Goal: Task Accomplishment & Management: Use online tool/utility

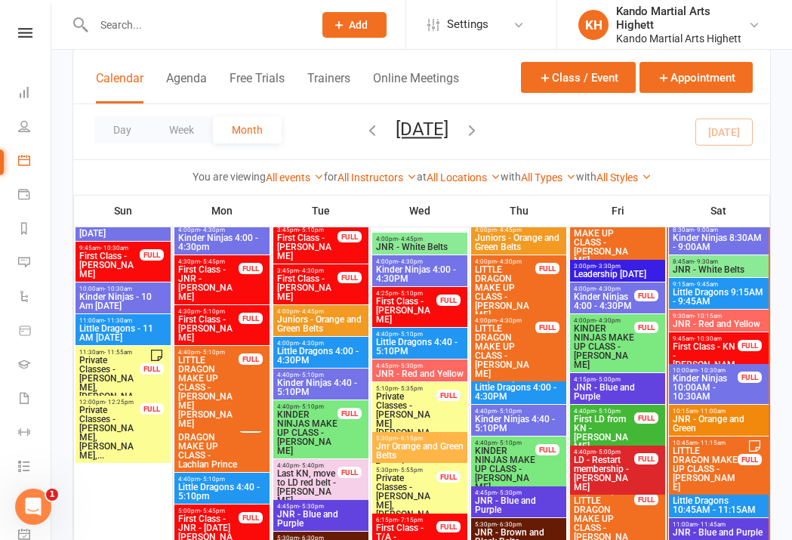
scroll to position [1392, 0]
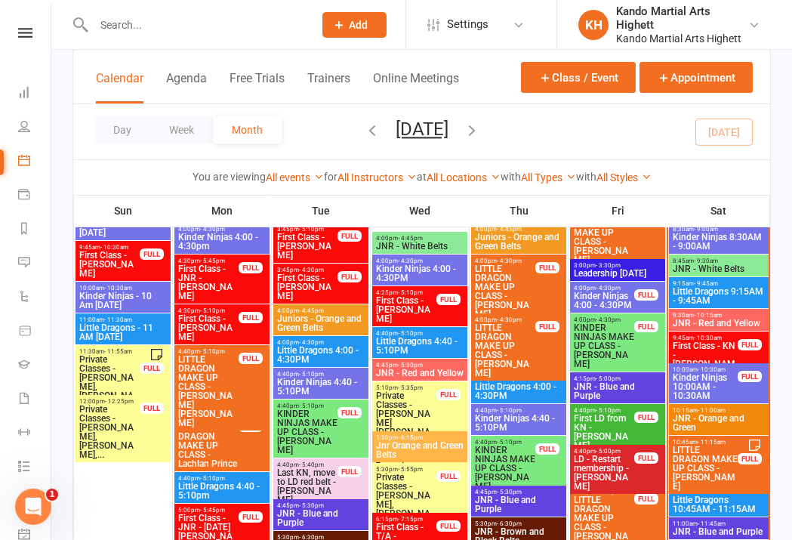
click at [737, 321] on span "JNR - Red and Yellow" at bounding box center [719, 323] width 94 height 9
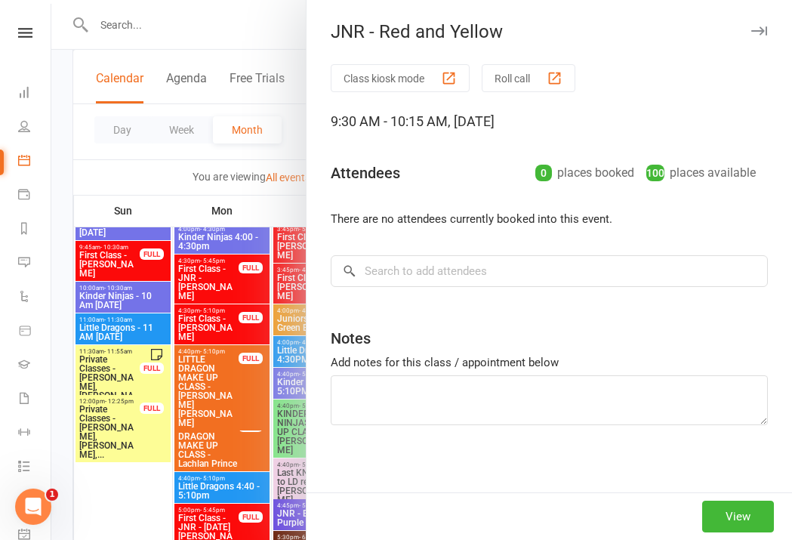
scroll to position [1391, 0]
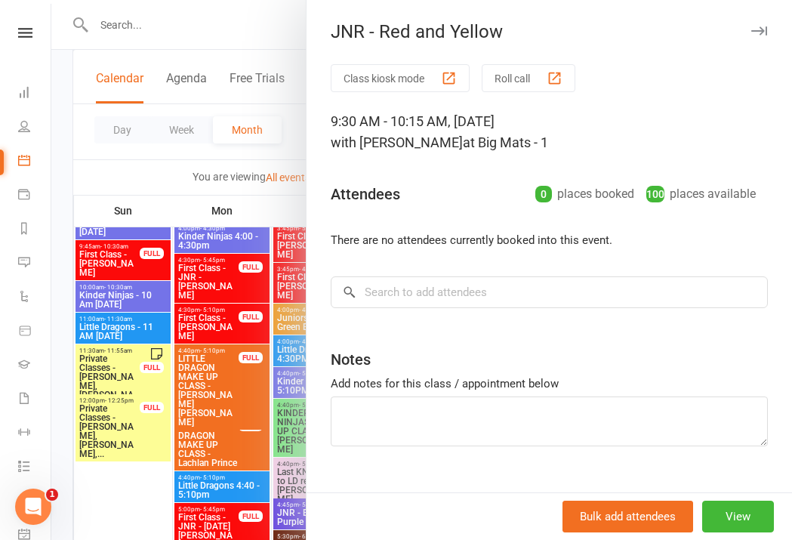
click at [515, 58] on div "JNR - Red and Yellow Class kiosk mode Roll call 9:30 AM - 10:15 AM, Saturday, A…" at bounding box center [549, 270] width 486 height 540
click at [525, 89] on button "Roll call" at bounding box center [529, 78] width 94 height 28
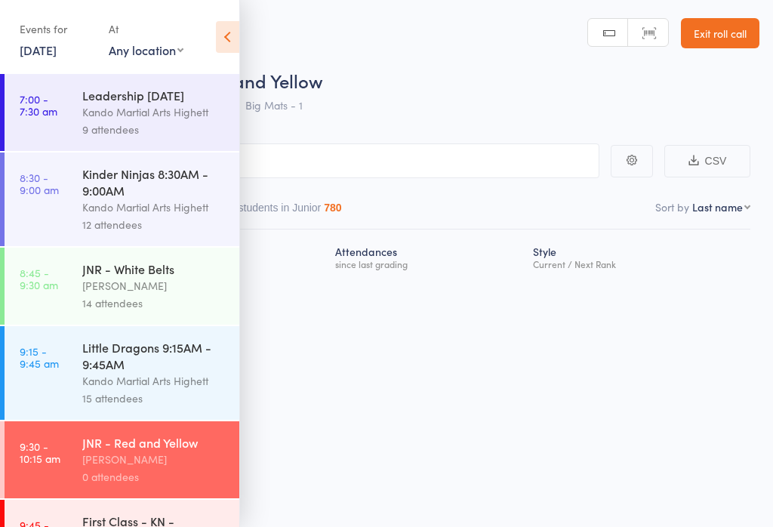
click at [225, 38] on icon at bounding box center [227, 37] width 23 height 32
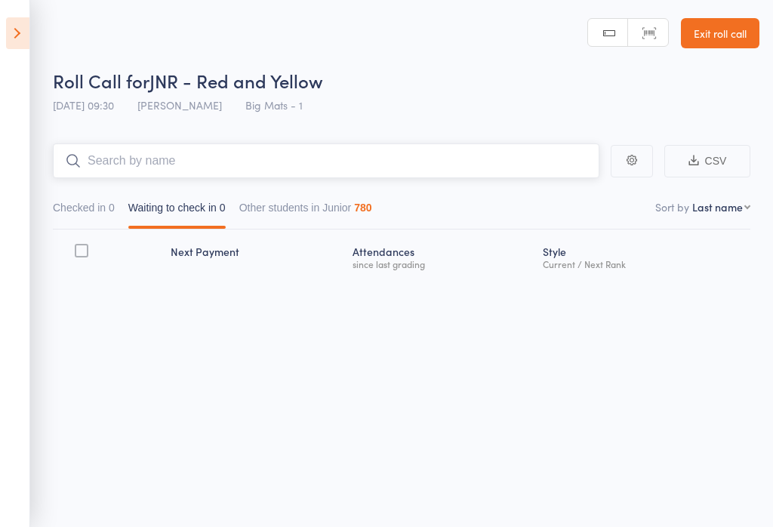
click at [223, 171] on input "search" at bounding box center [326, 160] width 546 height 35
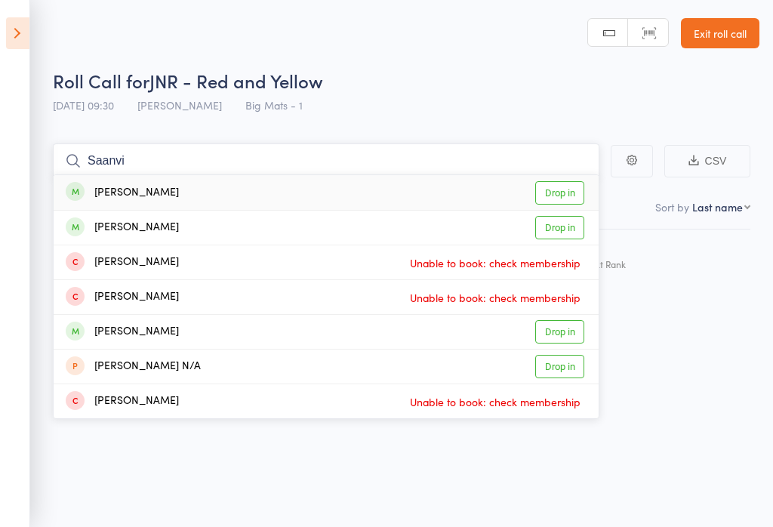
type input "Saanvi"
click at [568, 189] on link "Drop in" at bounding box center [559, 192] width 49 height 23
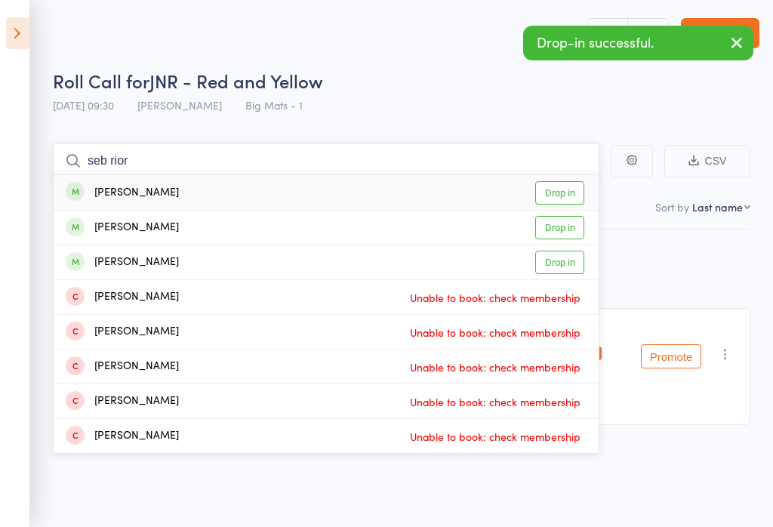
type input "seb rior"
click at [562, 189] on link "Drop in" at bounding box center [559, 192] width 49 height 23
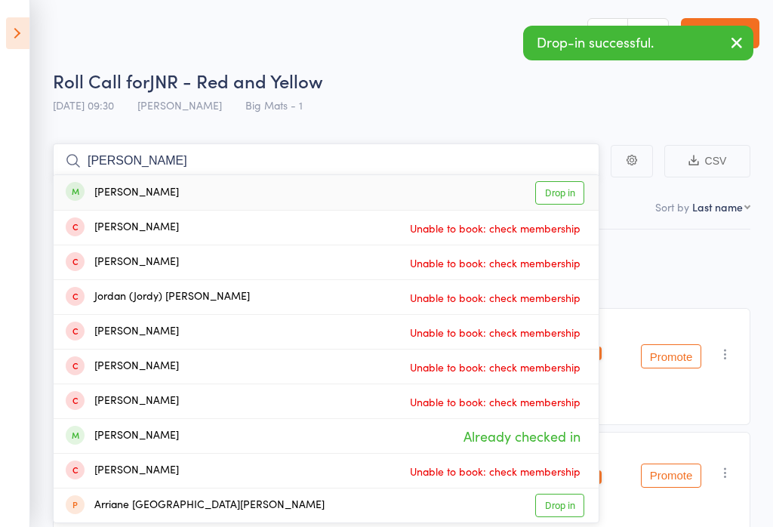
type input "jordan saati"
click at [558, 193] on link "Drop in" at bounding box center [559, 192] width 49 height 23
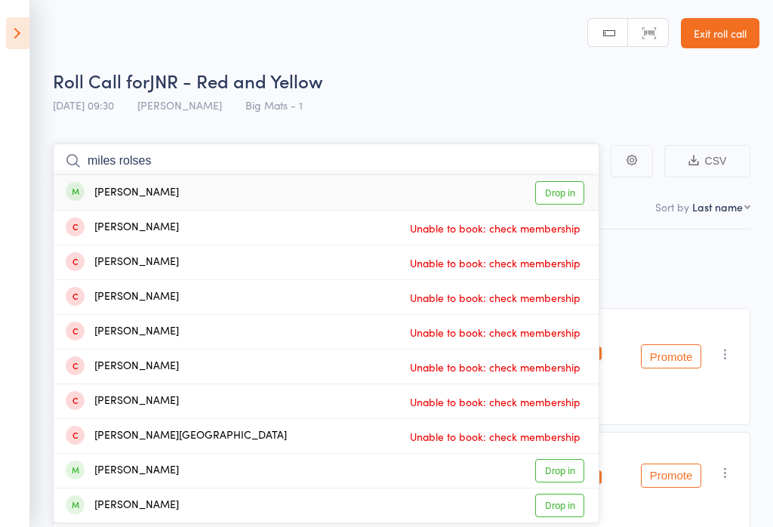
type input "miles rolses"
click at [559, 200] on link "Drop in" at bounding box center [559, 192] width 49 height 23
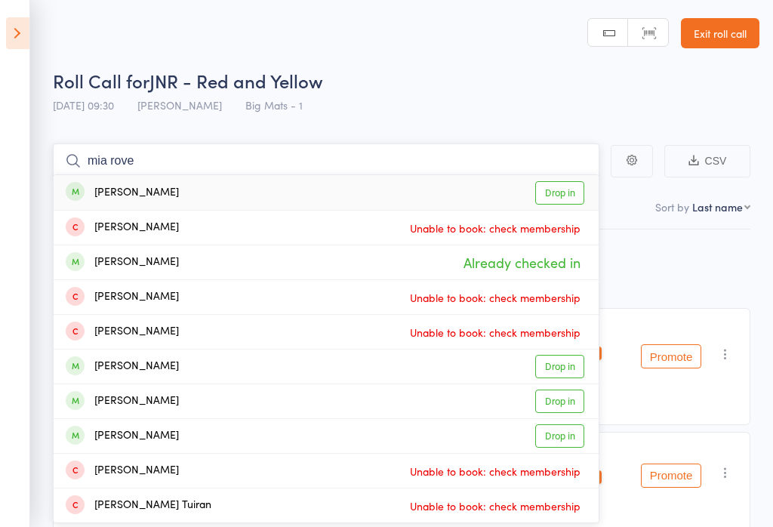
type input "mia rove"
click at [566, 189] on link "Drop in" at bounding box center [559, 192] width 49 height 23
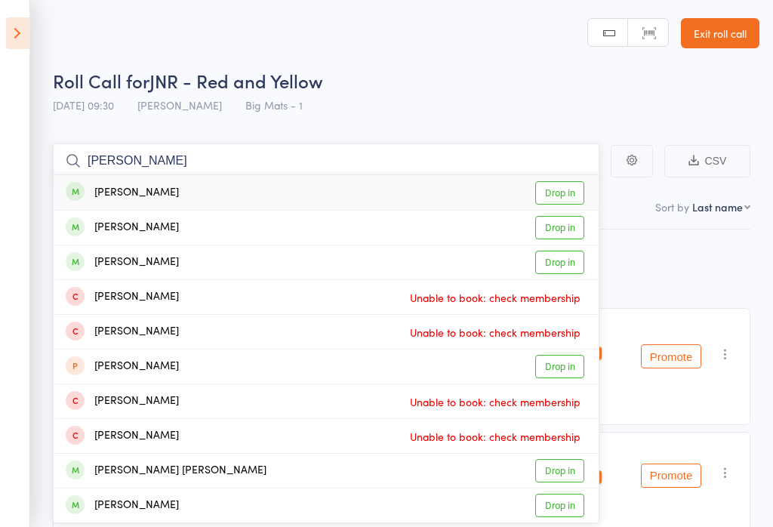
type input "olivia swinard"
click at [556, 191] on link "Drop in" at bounding box center [559, 192] width 49 height 23
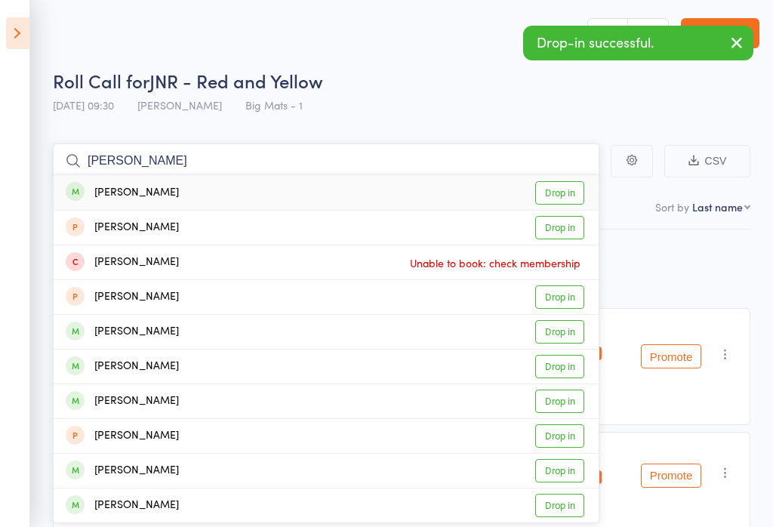
type input "hannah curr"
click at [553, 197] on link "Drop in" at bounding box center [559, 192] width 49 height 23
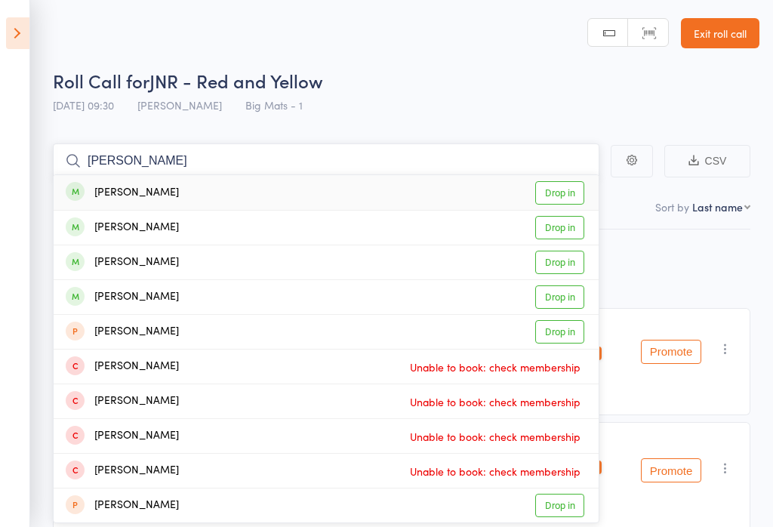
type input "freya lee"
click at [561, 184] on link "Drop in" at bounding box center [559, 192] width 49 height 23
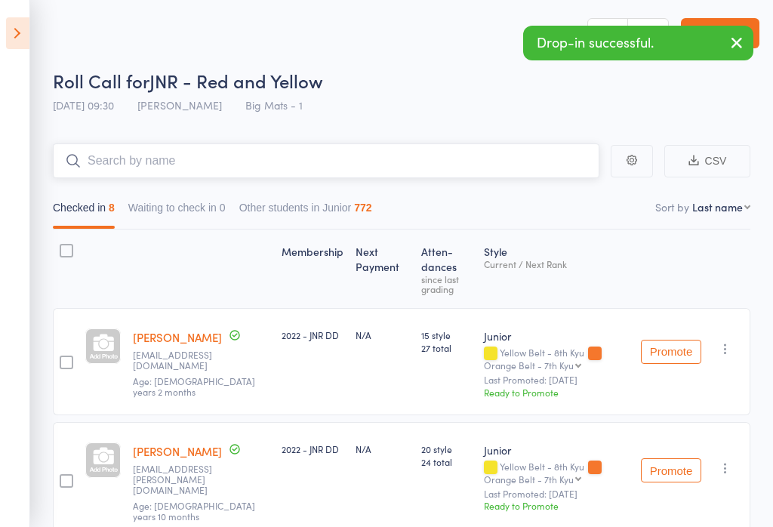
click at [130, 149] on input "search" at bounding box center [326, 160] width 546 height 35
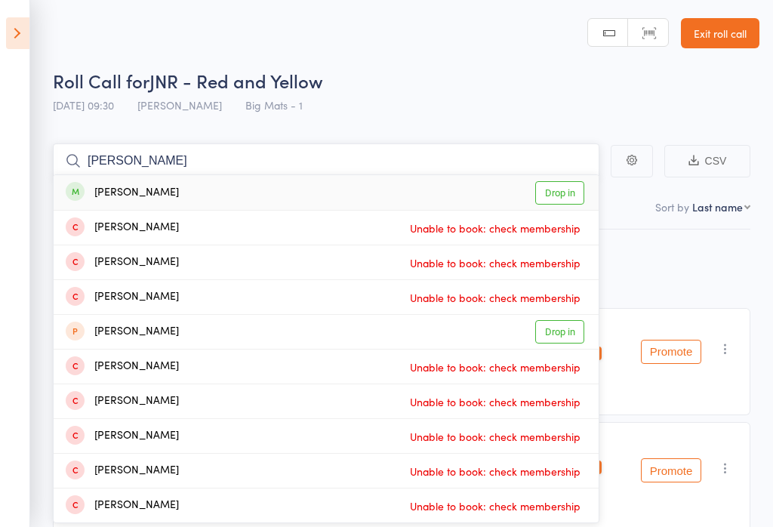
type input "Harrison clayt"
click at [582, 186] on link "Drop in" at bounding box center [559, 192] width 49 height 23
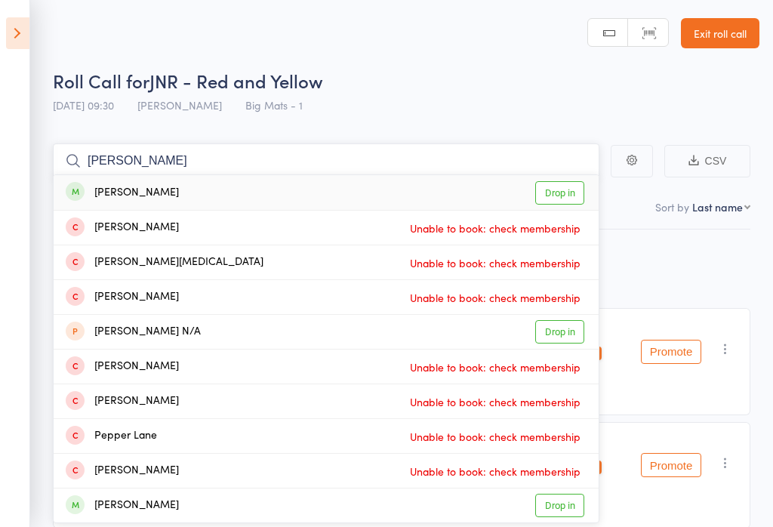
type input "peyton linter"
click at [574, 189] on link "Drop in" at bounding box center [559, 192] width 49 height 23
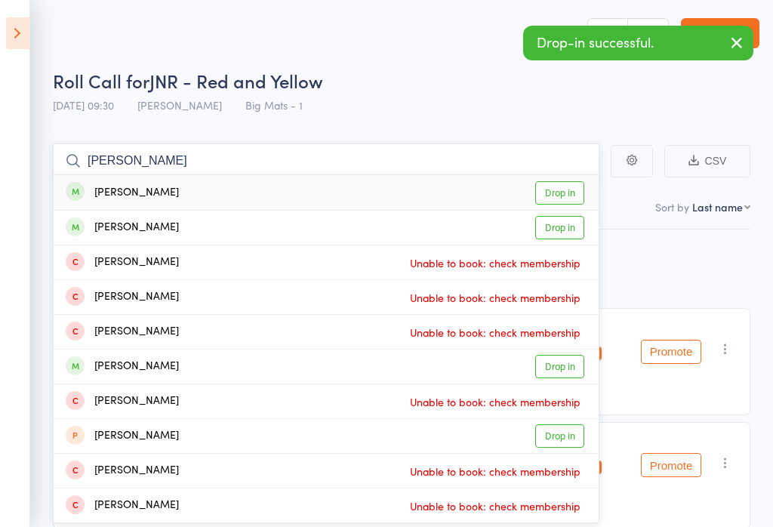
type input "amelia bell"
click at [568, 192] on link "Drop in" at bounding box center [559, 192] width 49 height 23
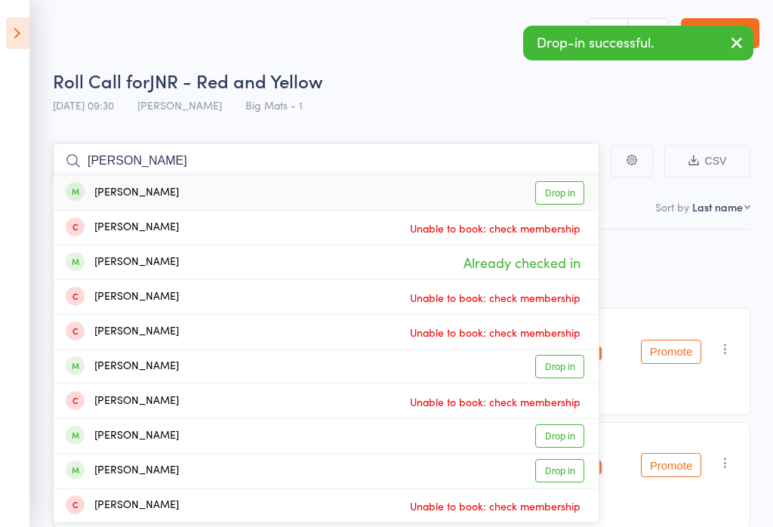
type input "amelia poot"
click at [558, 198] on link "Drop in" at bounding box center [559, 192] width 49 height 23
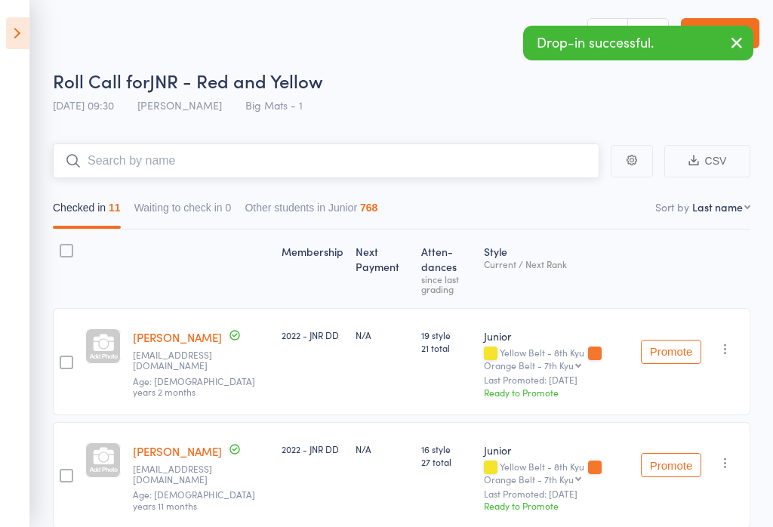
type input ","
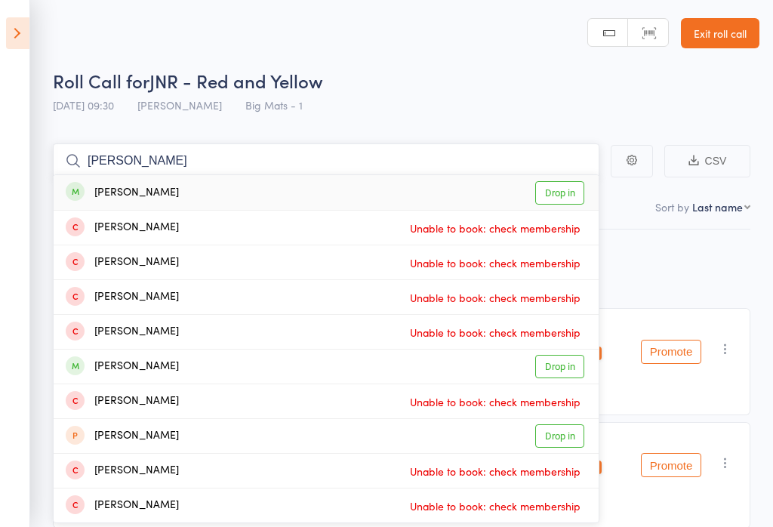
type input "liam tran"
click at [556, 189] on link "Drop in" at bounding box center [559, 192] width 49 height 23
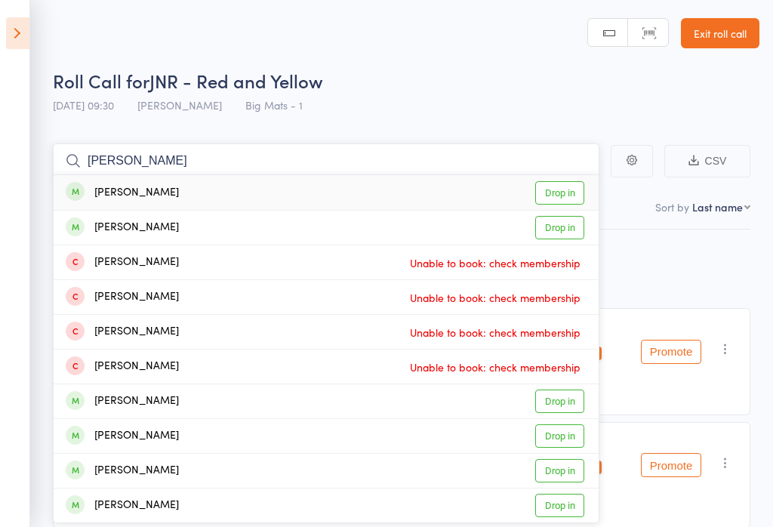
type input "oscar lawren"
click at [557, 189] on link "Drop in" at bounding box center [559, 192] width 49 height 23
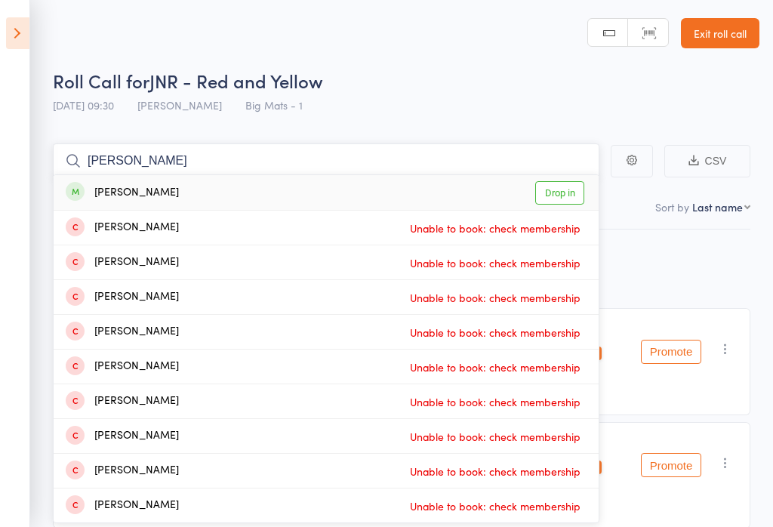
type input "william trew"
click at [542, 192] on link "Drop in" at bounding box center [559, 192] width 49 height 23
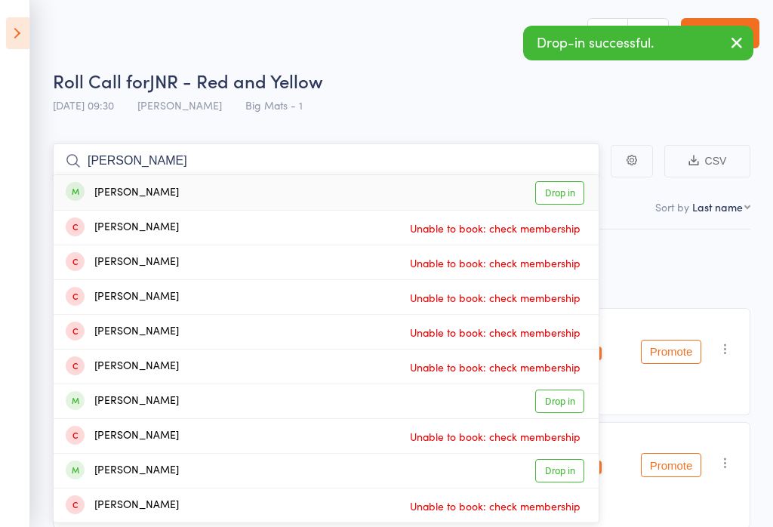
type input "leo yald"
click at [563, 186] on link "Drop in" at bounding box center [559, 192] width 49 height 23
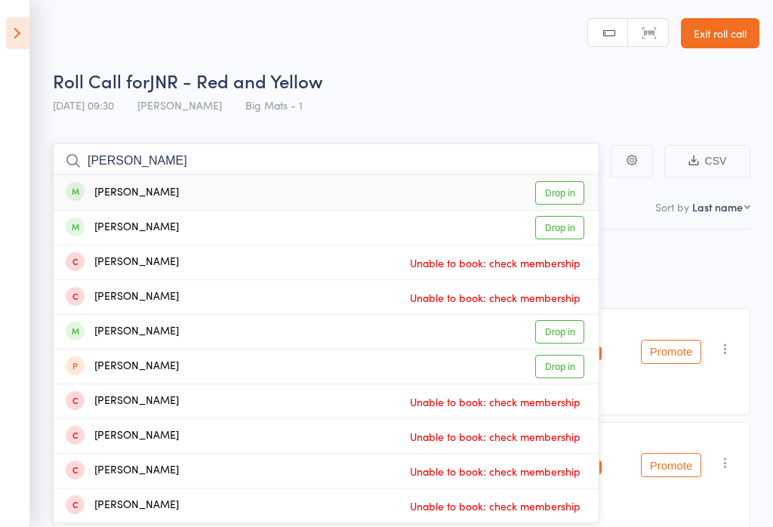
type input "Aubrey morgan"
click at [568, 181] on link "Drop in" at bounding box center [559, 192] width 49 height 23
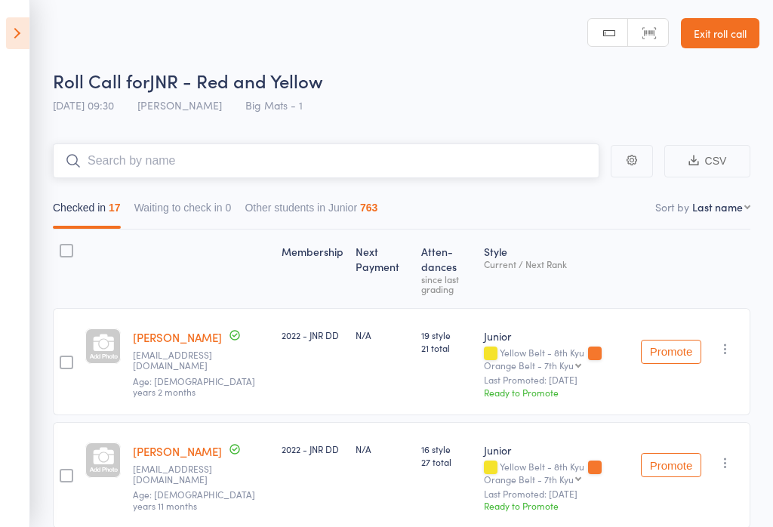
type input "q"
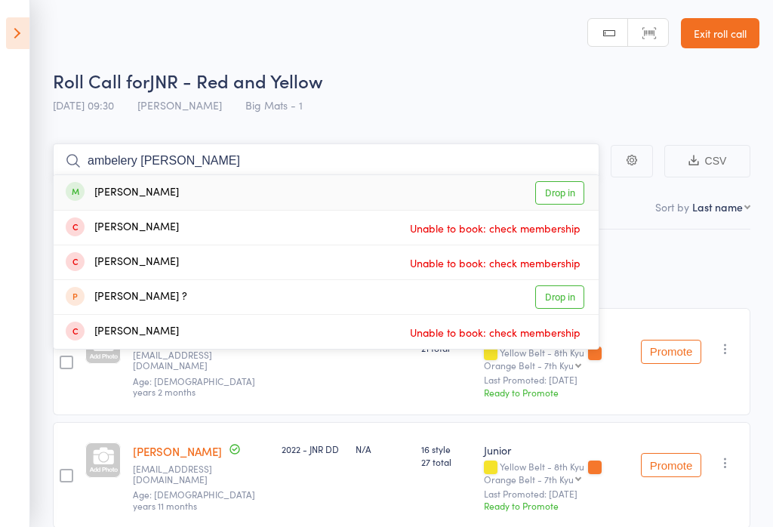
type input "ambelery lanz"
click at [571, 192] on link "Drop in" at bounding box center [559, 192] width 49 height 23
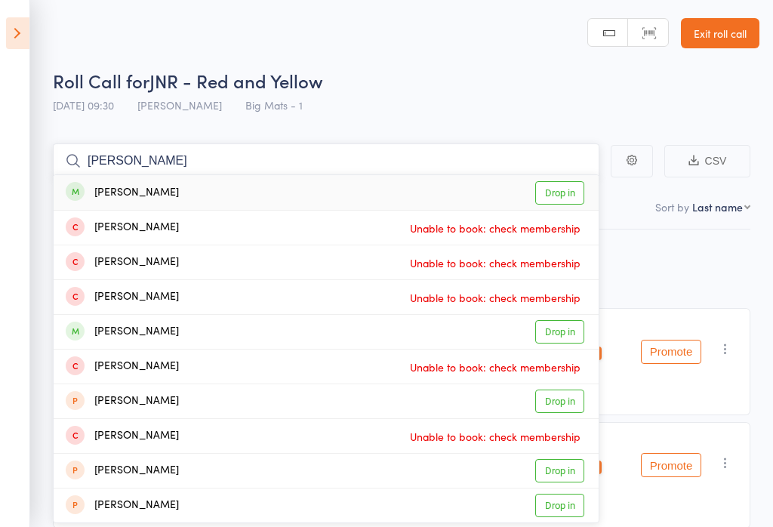
type input "elise canner"
click at [557, 190] on link "Drop in" at bounding box center [559, 192] width 49 height 23
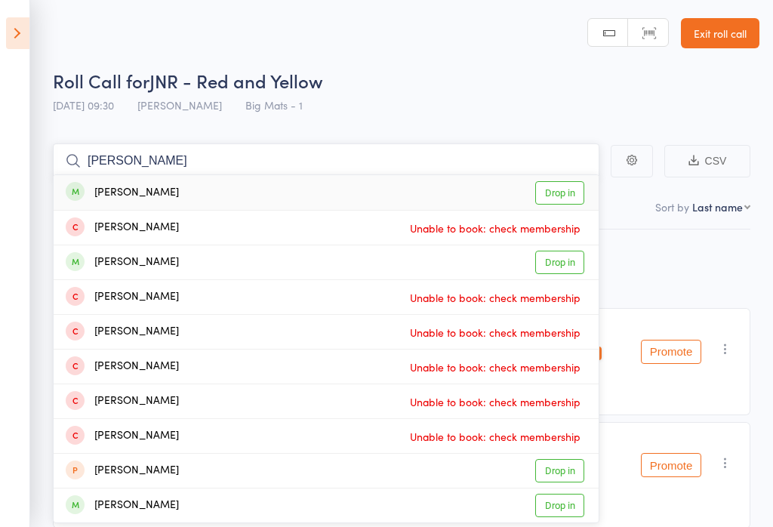
type input "james watson"
click at [557, 185] on link "Drop in" at bounding box center [559, 192] width 49 height 23
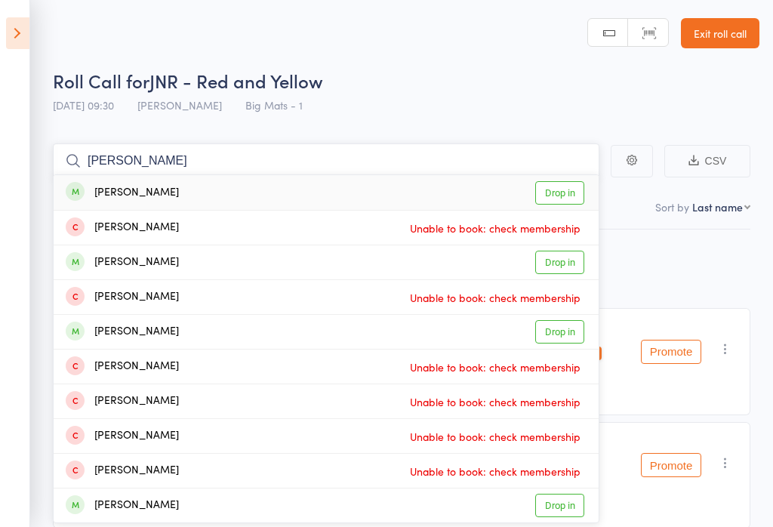
type input "oatrick mck"
click at [559, 198] on link "Drop in" at bounding box center [559, 192] width 49 height 23
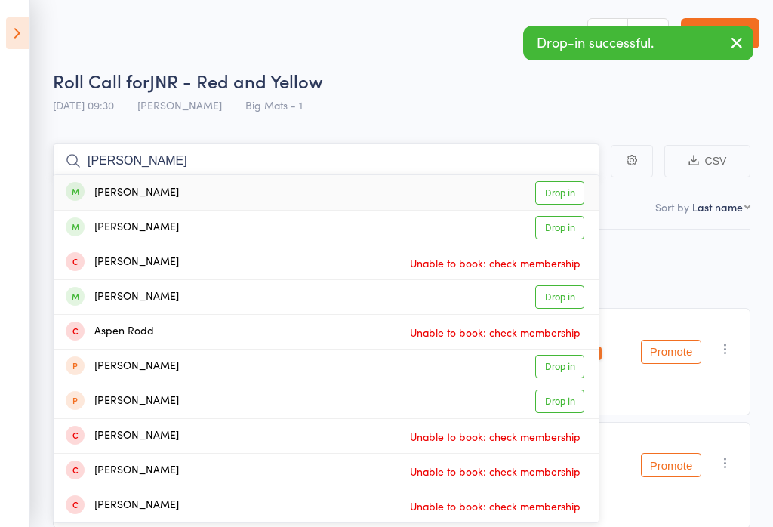
type input "aydin rob"
click at [562, 196] on link "Drop in" at bounding box center [559, 192] width 49 height 23
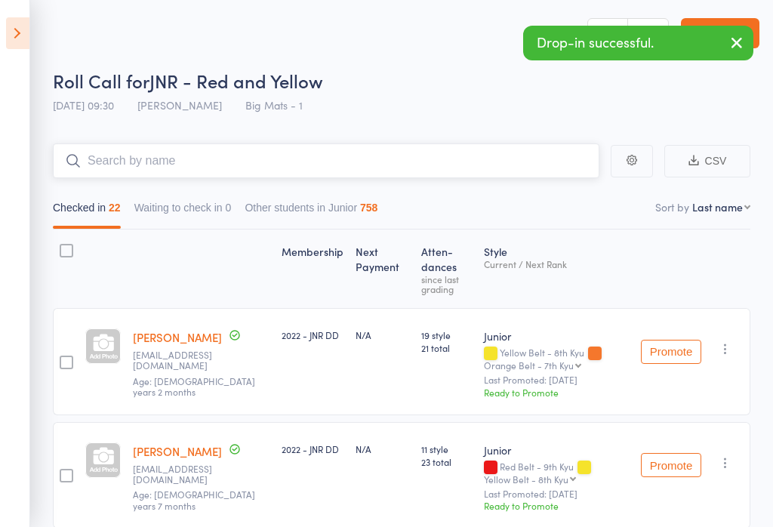
click at [135, 177] on input "search" at bounding box center [326, 160] width 546 height 35
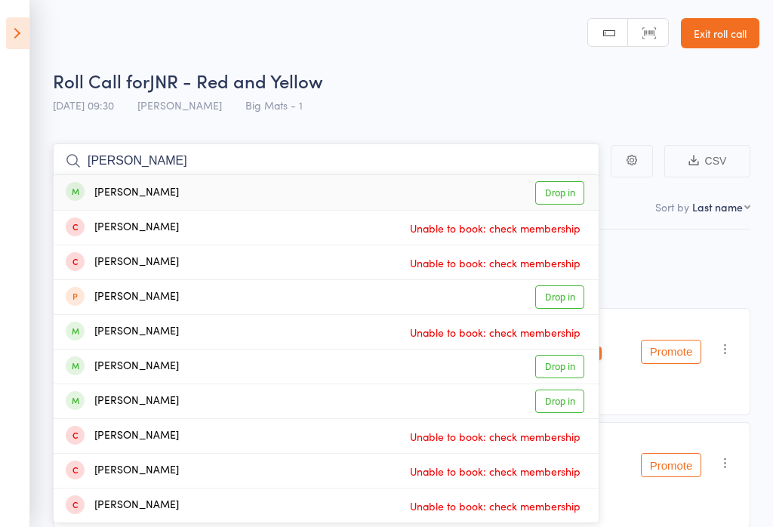
type input "Harriet bishop"
click at [556, 195] on link "Drop in" at bounding box center [559, 192] width 49 height 23
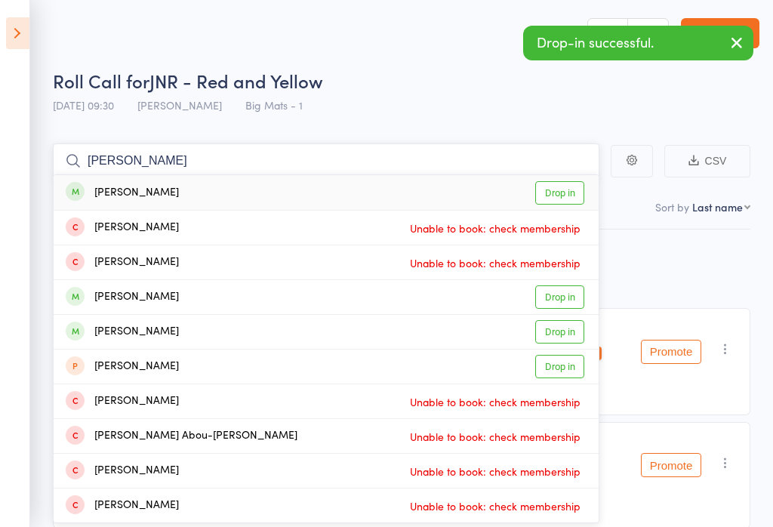
type input "hazel osman"
click at [555, 196] on link "Drop in" at bounding box center [559, 192] width 49 height 23
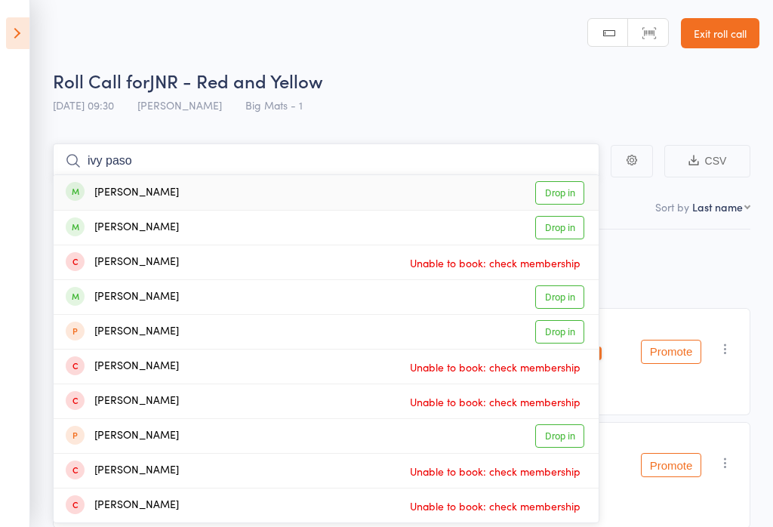
type input "ivy paso"
click at [557, 189] on link "Drop in" at bounding box center [559, 192] width 49 height 23
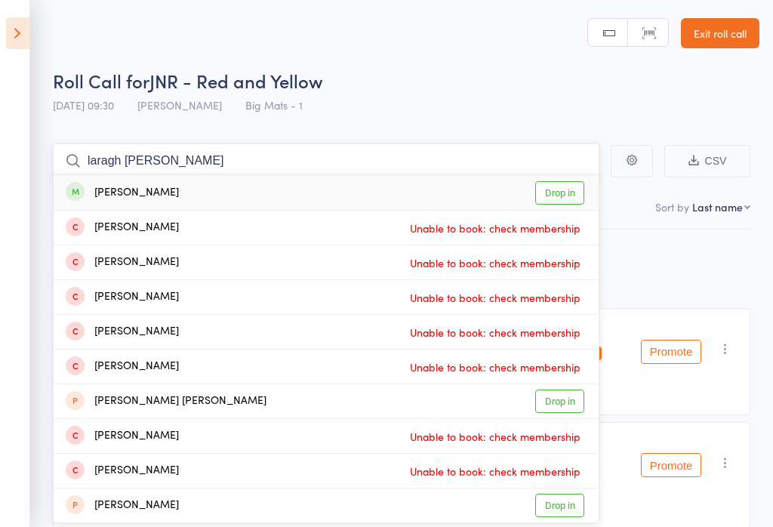
type input "laragh conner"
click at [562, 189] on link "Drop in" at bounding box center [559, 192] width 49 height 23
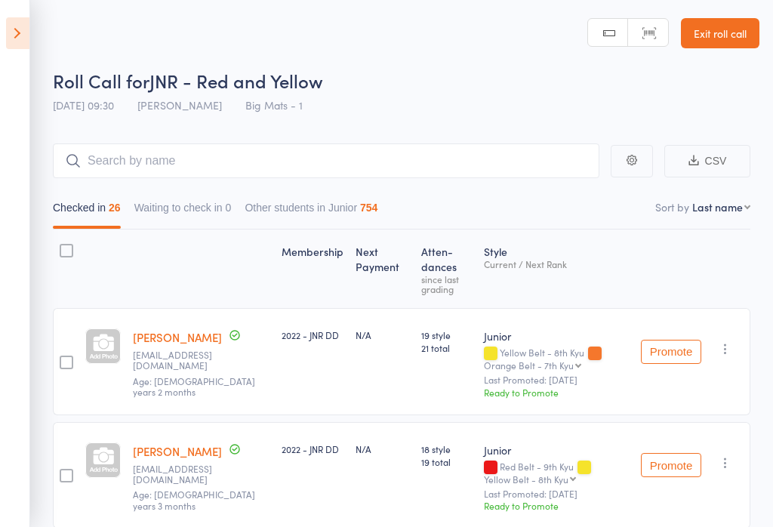
click at [131, 147] on input "search" at bounding box center [326, 160] width 546 height 35
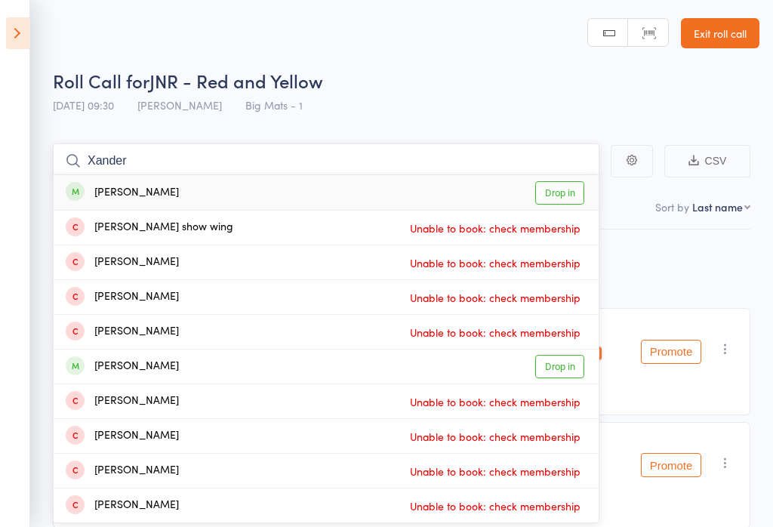
type input "Xander"
click at [567, 190] on link "Drop in" at bounding box center [559, 192] width 49 height 23
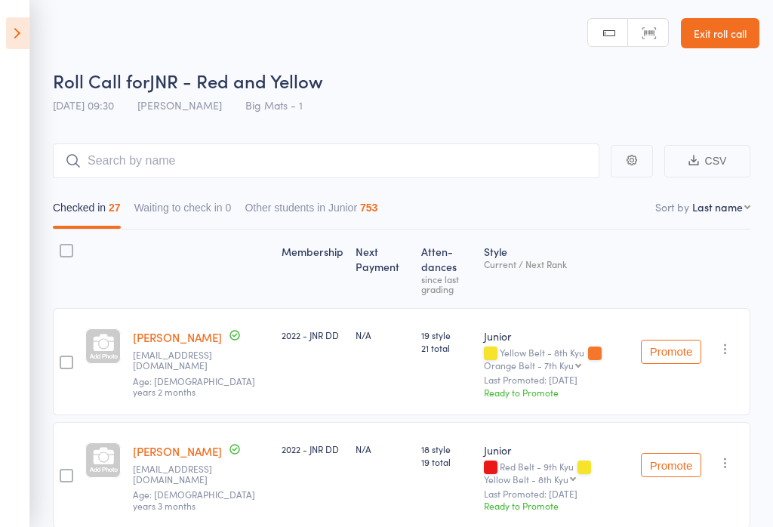
click at [696, 25] on link "Exit roll call" at bounding box center [720, 33] width 79 height 30
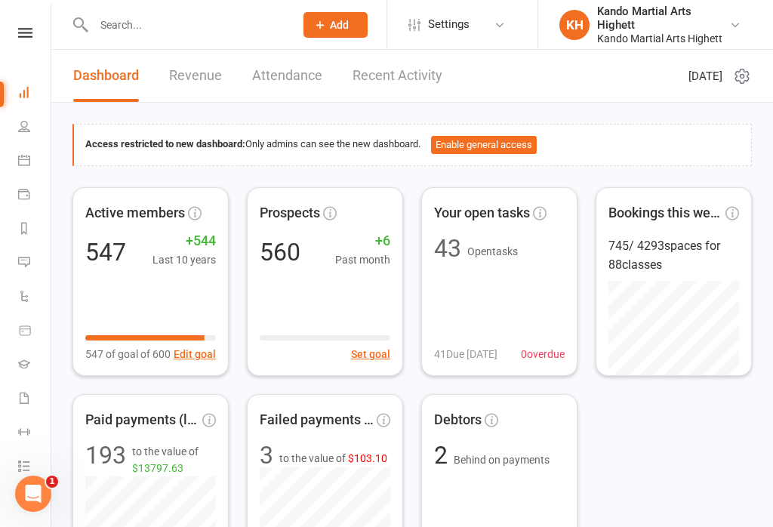
click at [26, 156] on icon at bounding box center [24, 160] width 12 height 12
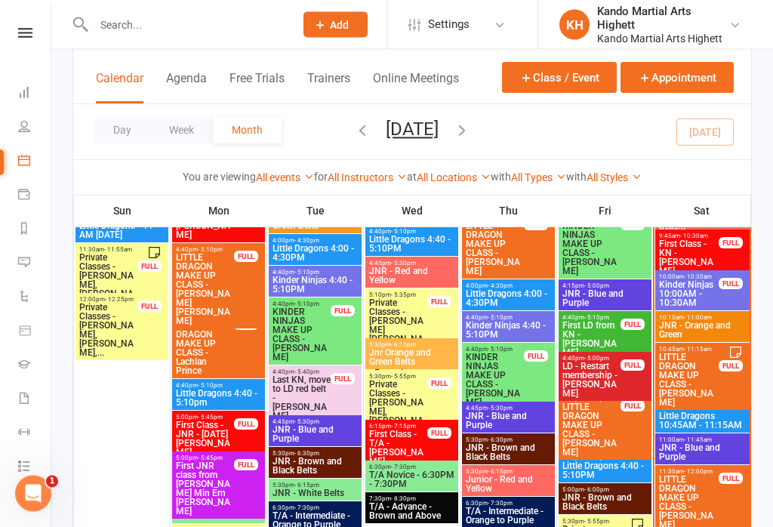
scroll to position [1581, 0]
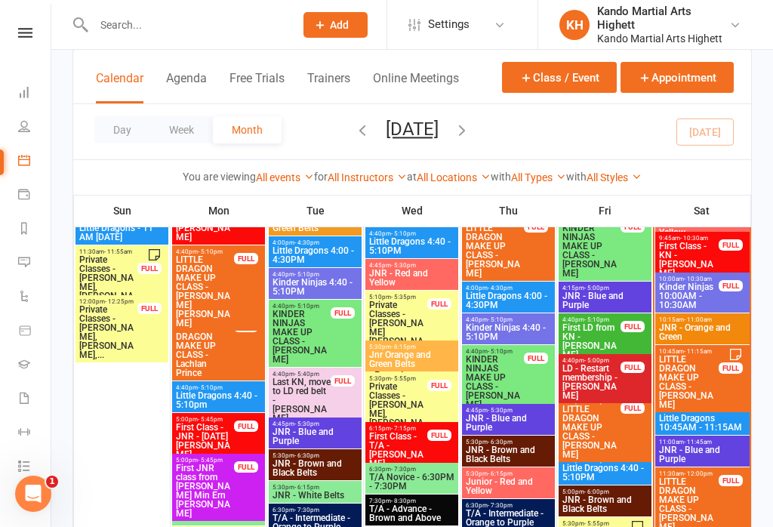
click at [665, 329] on span "JNR - Orange and Green" at bounding box center [702, 332] width 88 height 18
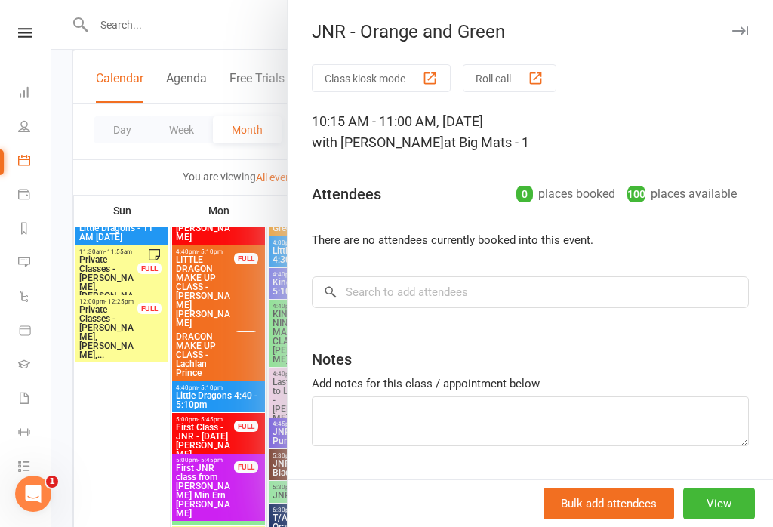
click at [525, 91] on button "Roll call" at bounding box center [510, 78] width 94 height 28
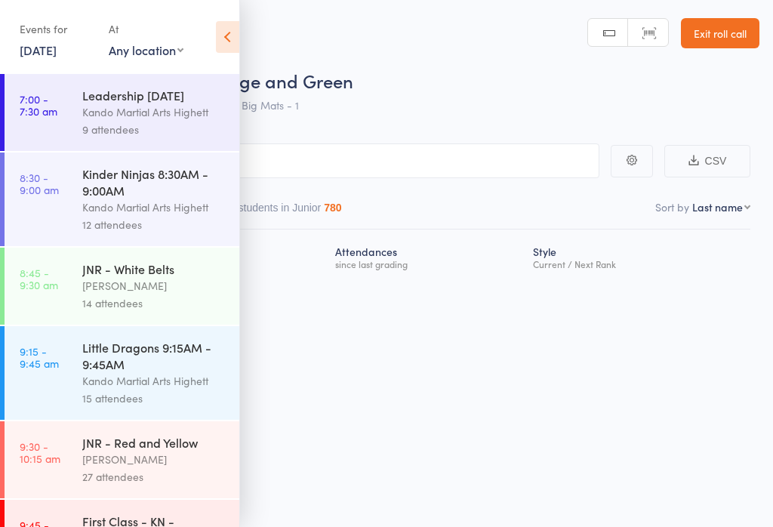
click at [211, 38] on div "Events for 16 Aug, 2025 16 Aug, 2025 August 2025 Sun Mon Tue Wed Thu Fri Sat 31…" at bounding box center [119, 38] width 239 height 76
click at [239, 40] on icon at bounding box center [227, 37] width 23 height 32
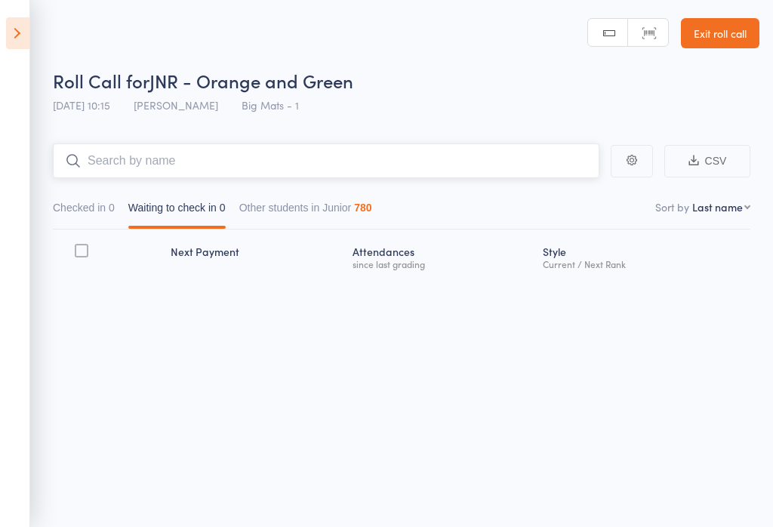
click at [186, 159] on input "search" at bounding box center [326, 160] width 546 height 35
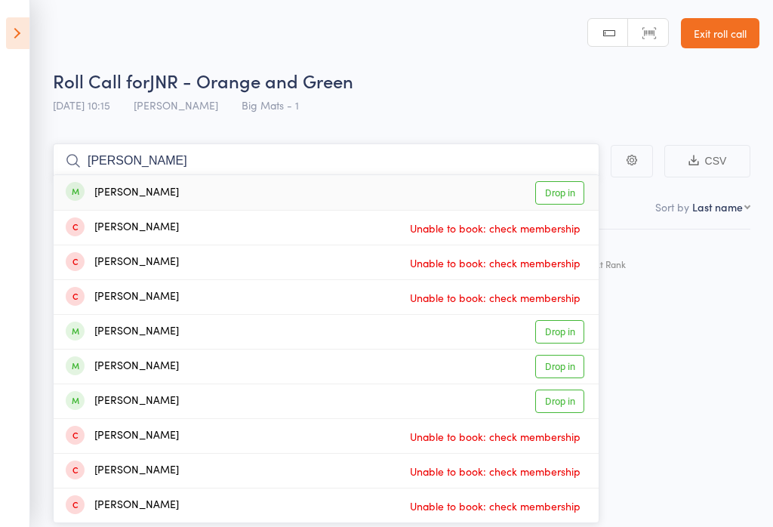
type input "Henry zhou"
click at [565, 195] on link "Drop in" at bounding box center [559, 192] width 49 height 23
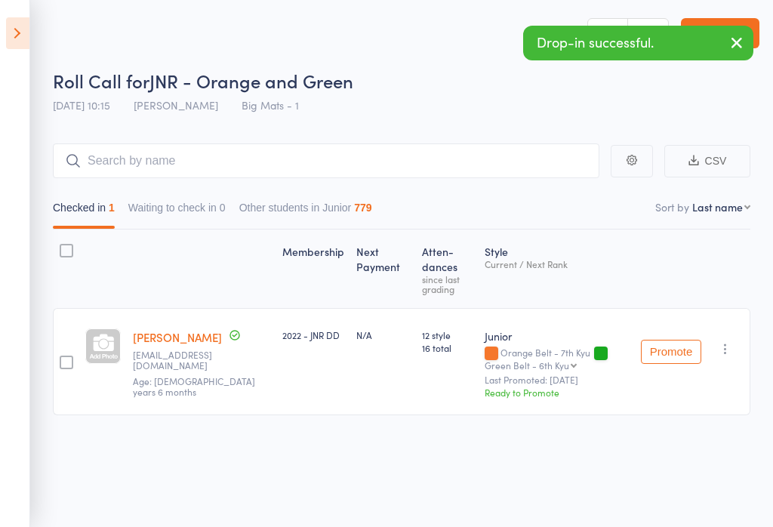
click at [142, 187] on div "Checked in 1 Waiting to check in 0 Other students in Junior 779" at bounding box center [401, 203] width 697 height 51
click at [115, 168] on input "search" at bounding box center [326, 160] width 546 height 35
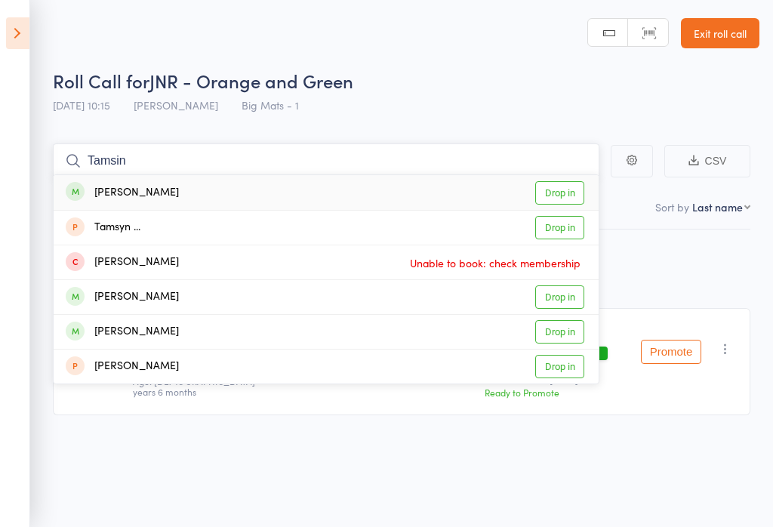
type input "Tamsin"
click at [568, 191] on link "Drop in" at bounding box center [559, 192] width 49 height 23
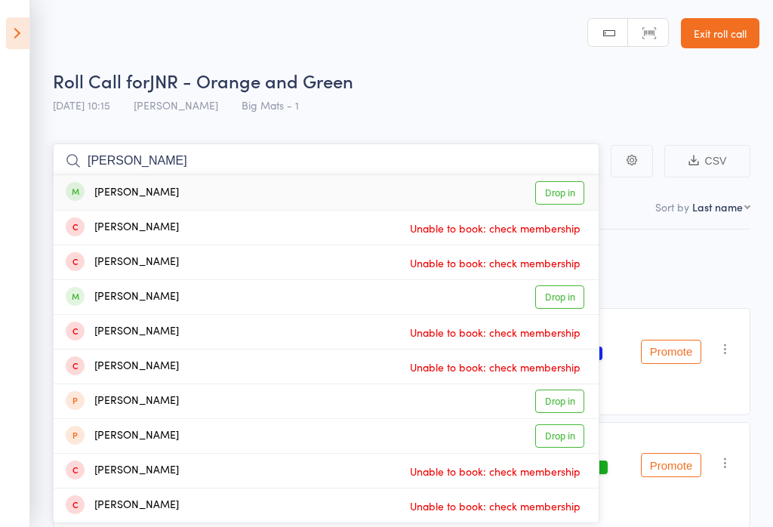
type input "Sophie chess"
click at [562, 181] on link "Drop in" at bounding box center [559, 192] width 49 height 23
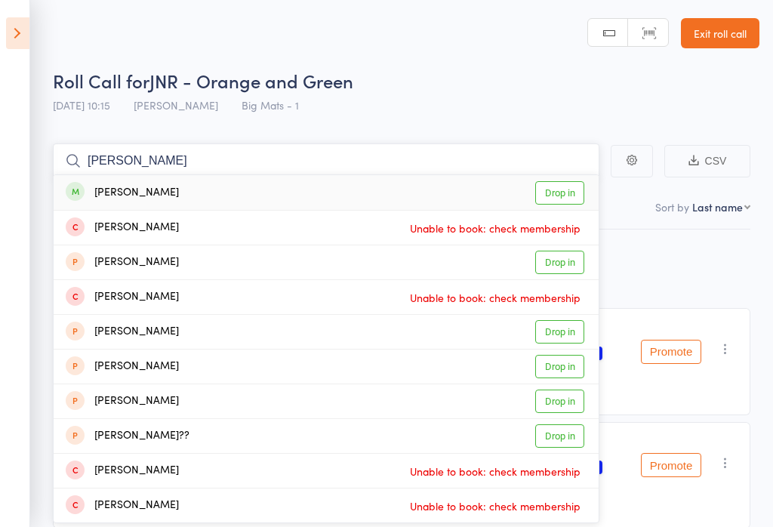
type input "sarah cil"
click at [568, 186] on link "Drop in" at bounding box center [559, 192] width 49 height 23
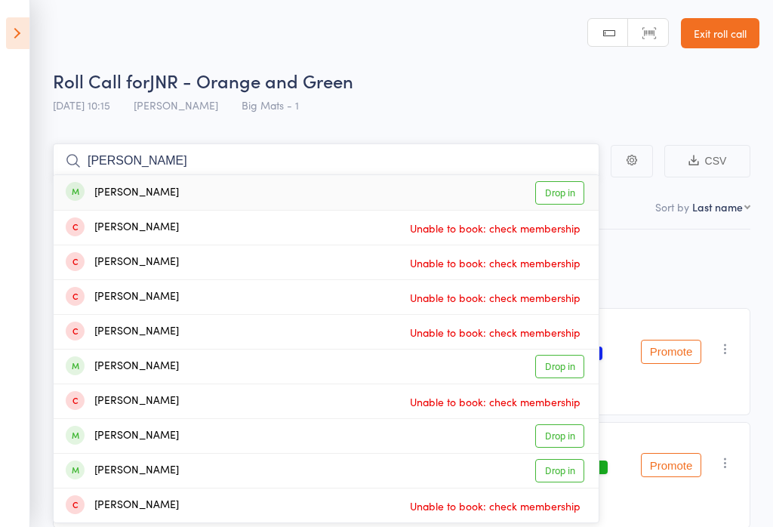
type input "james chess"
click at [559, 202] on link "Drop in" at bounding box center [559, 192] width 49 height 23
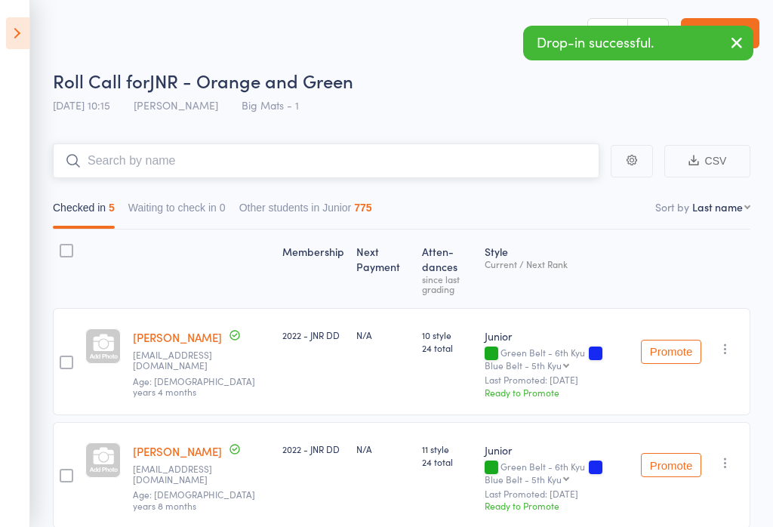
click at [145, 166] on input "search" at bounding box center [326, 160] width 546 height 35
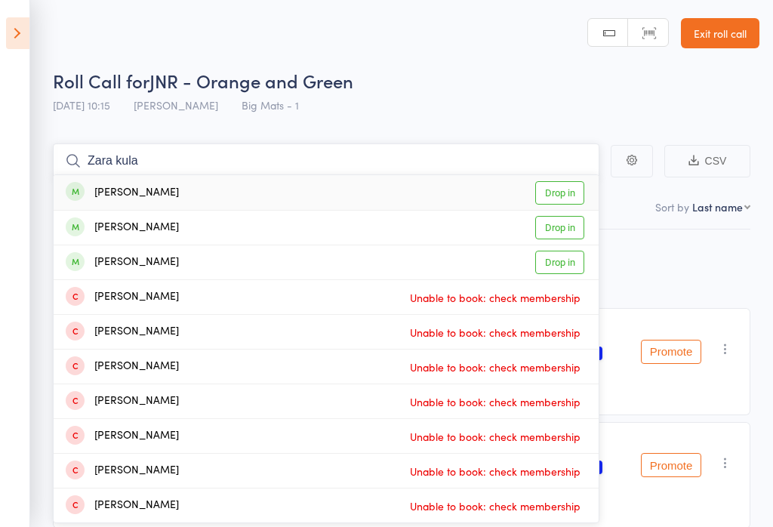
type input "Zara kula"
click at [571, 194] on link "Drop in" at bounding box center [559, 192] width 49 height 23
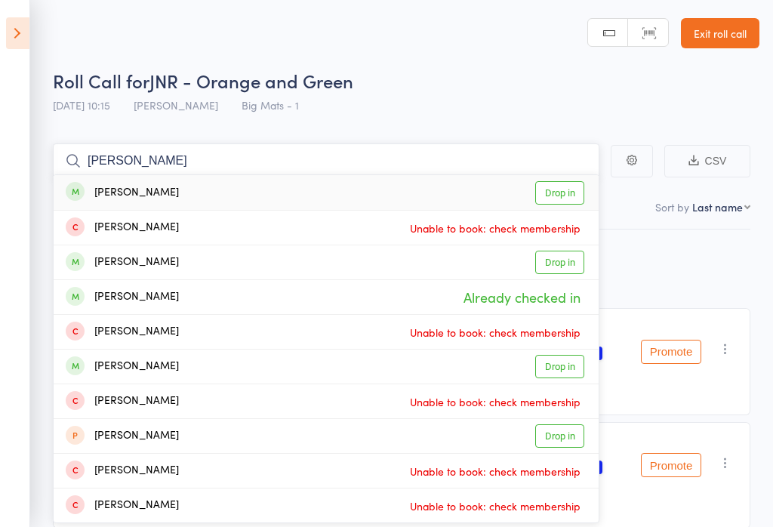
type input "leila kula"
click at [559, 187] on link "Drop in" at bounding box center [559, 192] width 49 height 23
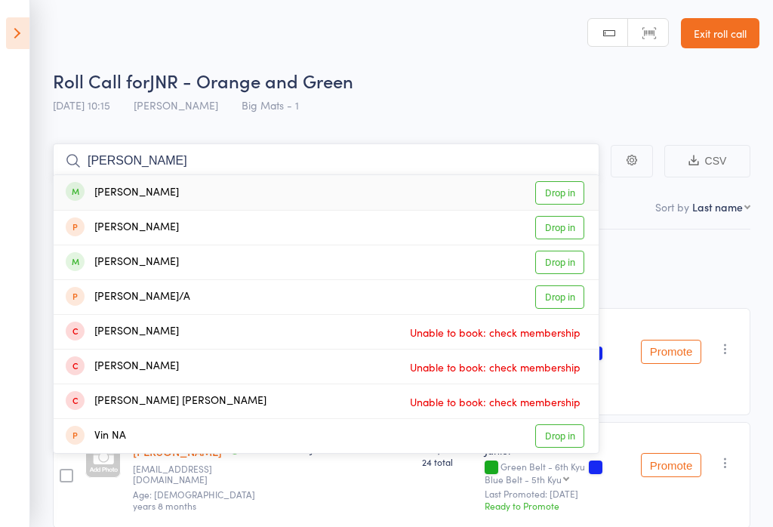
type input "nashmin davoody"
click at [562, 190] on link "Drop in" at bounding box center [559, 192] width 49 height 23
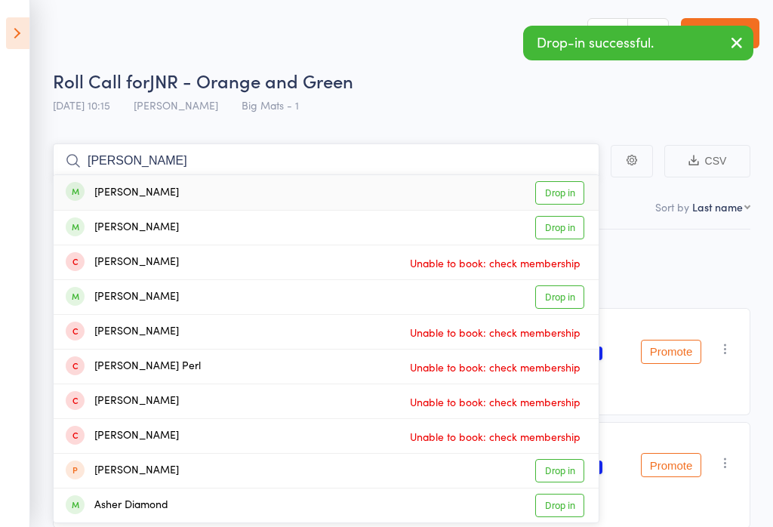
type input "Asher scales"
click at [571, 193] on link "Drop in" at bounding box center [559, 192] width 49 height 23
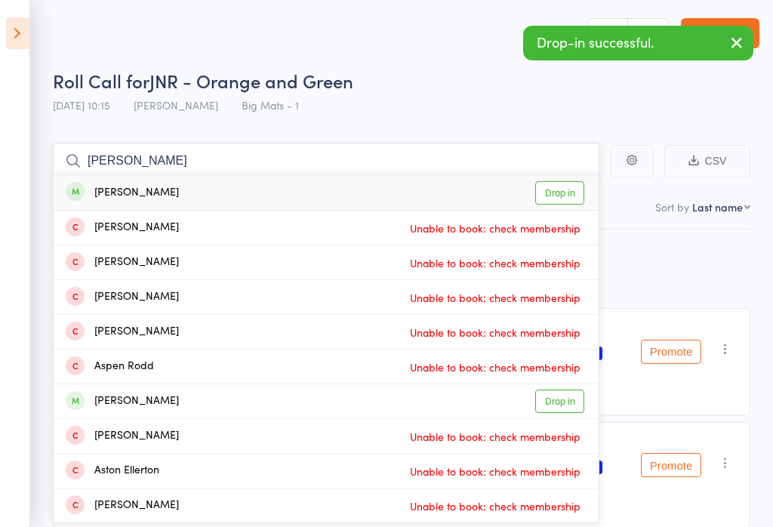
type input "eden aso"
click at [561, 187] on link "Drop in" at bounding box center [559, 192] width 49 height 23
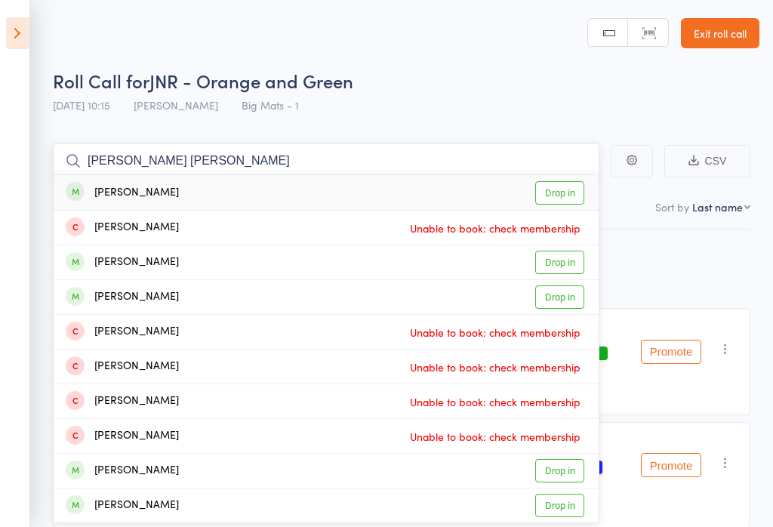
type input "amelia tara"
click at [555, 191] on link "Drop in" at bounding box center [559, 192] width 49 height 23
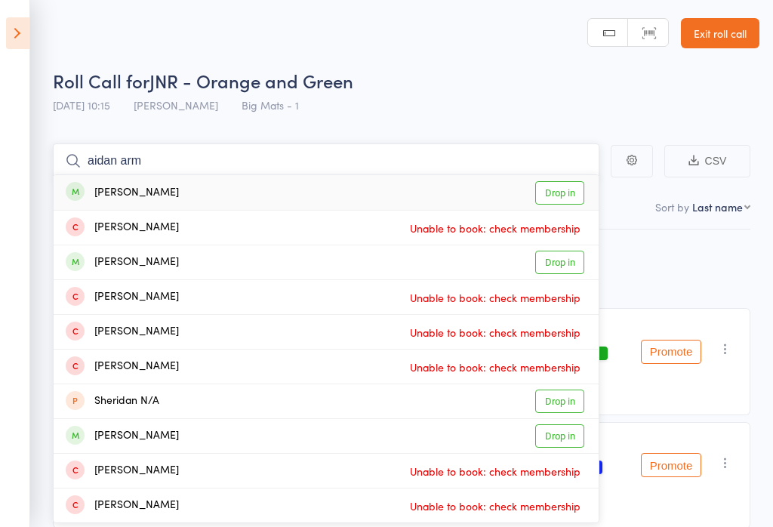
type input "aidan arm"
click at [562, 195] on link "Drop in" at bounding box center [559, 192] width 49 height 23
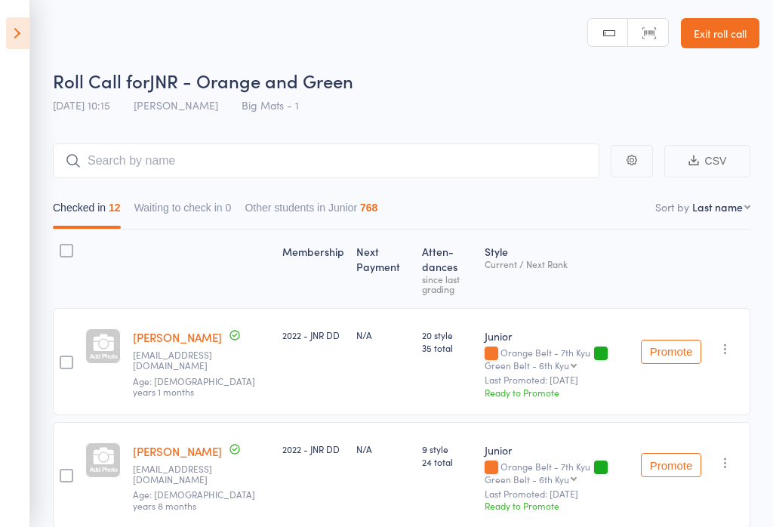
click at [710, 28] on link "Exit roll call" at bounding box center [720, 33] width 79 height 30
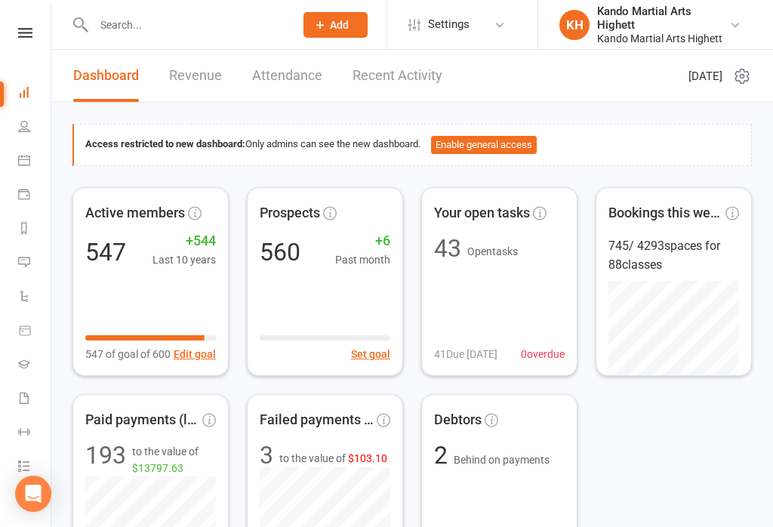
click at [29, 153] on link "Calendar" at bounding box center [35, 162] width 34 height 34
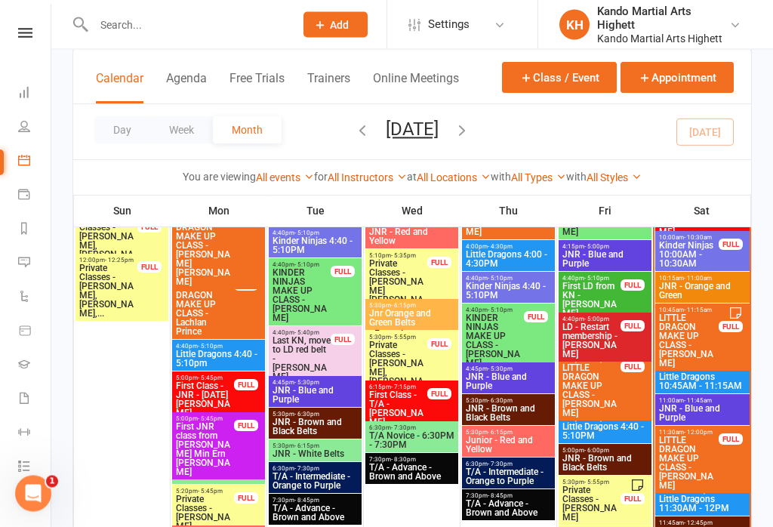
scroll to position [1626, 0]
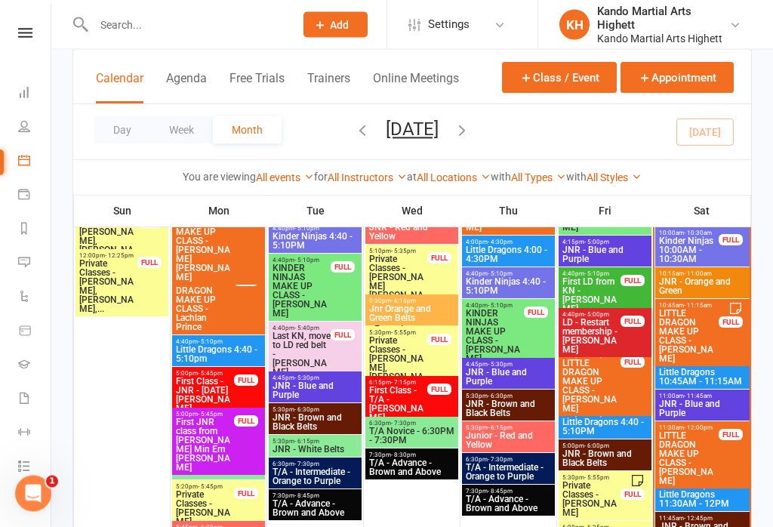
click at [708, 422] on div "11:30am - 12:00pm LITTLE DRAGON MAKE UP CLASS - [PERSON_NAME] FULL" at bounding box center [702, 455] width 94 height 67
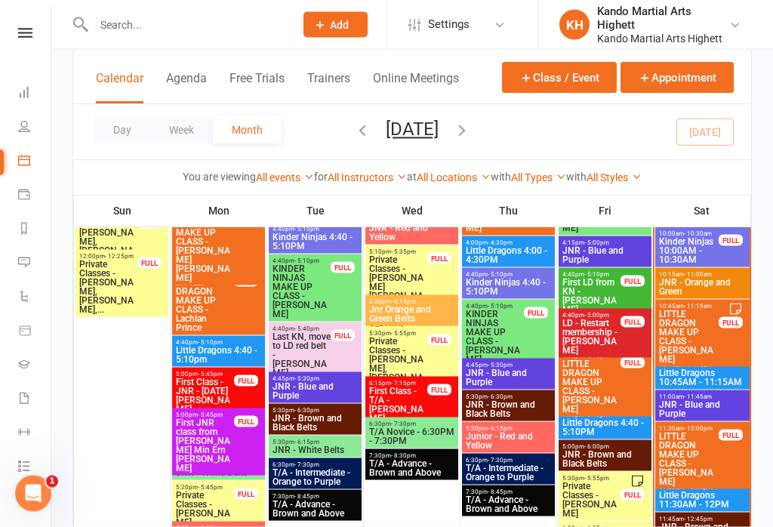
scroll to position [1627, 0]
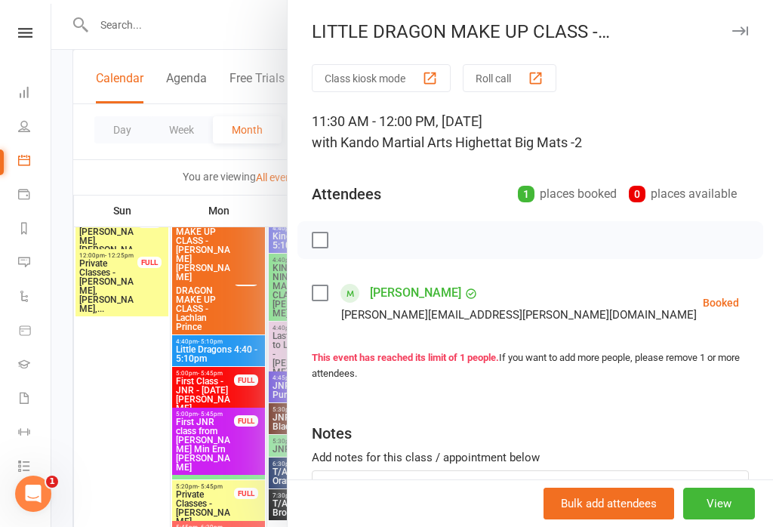
click at [161, 378] on div at bounding box center [412, 263] width 722 height 527
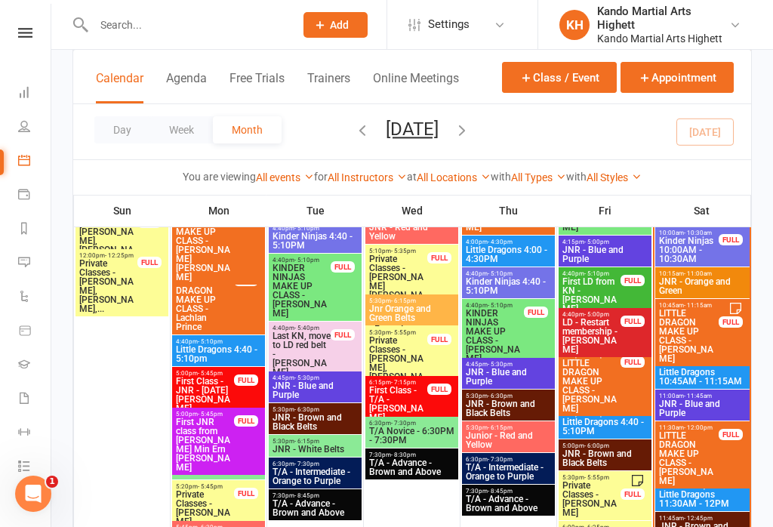
click at [703, 402] on span "JNR - Blue and Purple" at bounding box center [702, 408] width 88 height 18
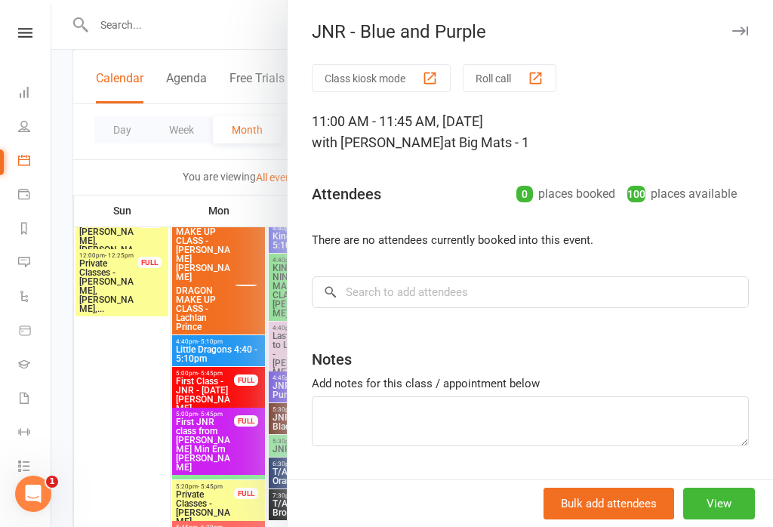
click at [504, 108] on div "Class kiosk mode Roll call 11:00 AM - 11:45 AM, [DATE] with [PERSON_NAME] at Bi…" at bounding box center [530, 292] width 485 height 457
click at [528, 75] on button "Roll call" at bounding box center [510, 78] width 94 height 28
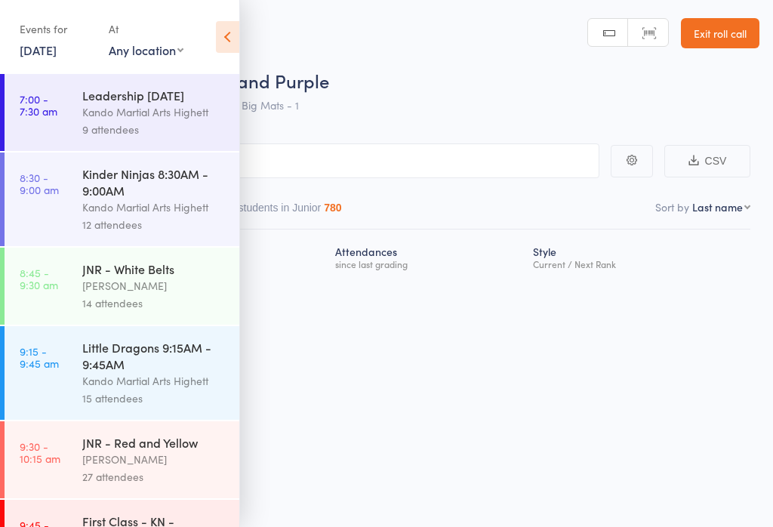
click at [223, 36] on icon at bounding box center [227, 37] width 23 height 32
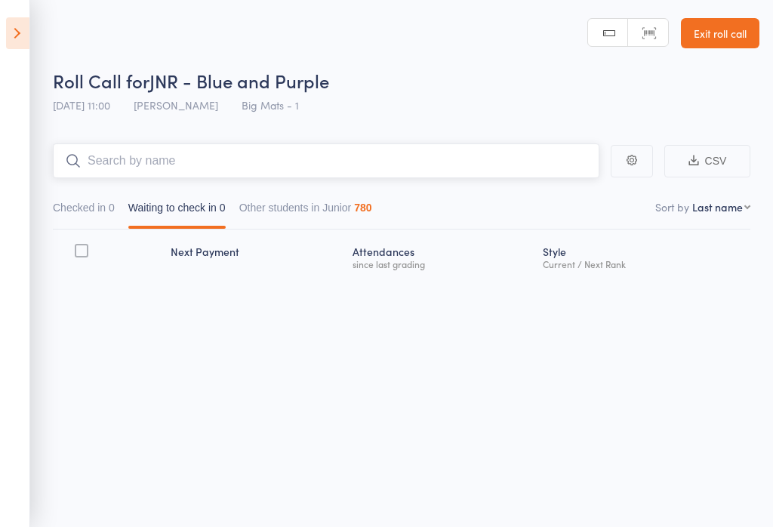
click at [142, 151] on input "search" at bounding box center [326, 160] width 546 height 35
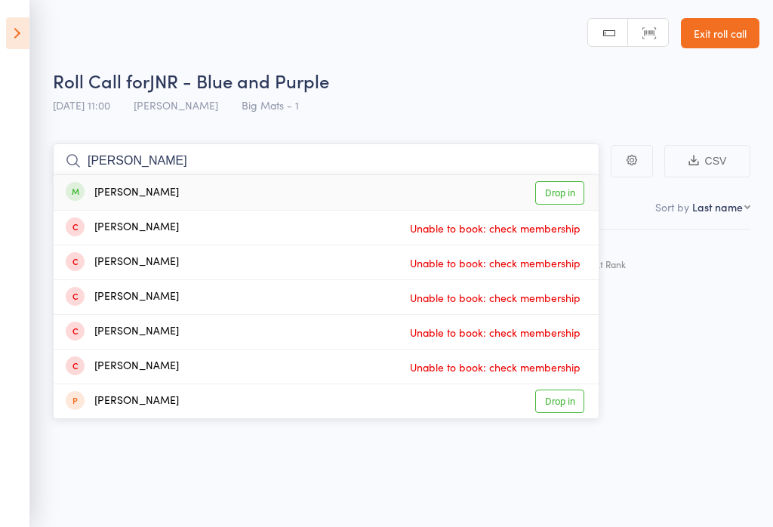
type input "[PERSON_NAME]"
click at [565, 186] on link "Drop in" at bounding box center [559, 192] width 49 height 23
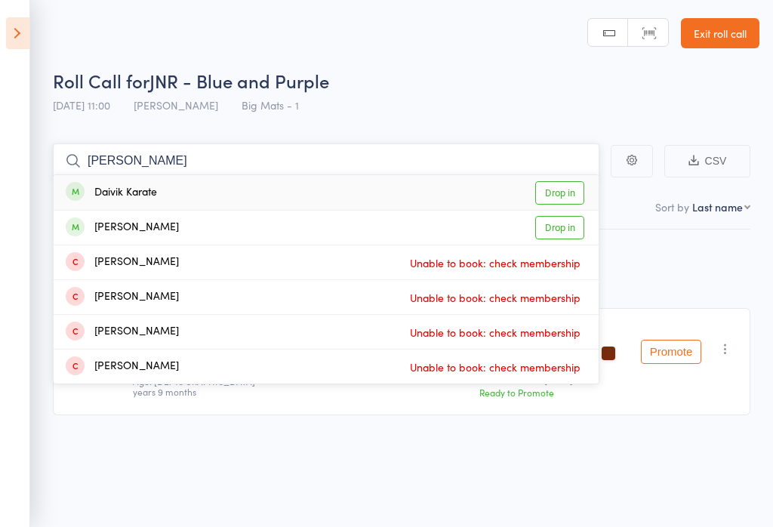
type input "[PERSON_NAME]"
click at [566, 193] on link "Drop in" at bounding box center [559, 192] width 49 height 23
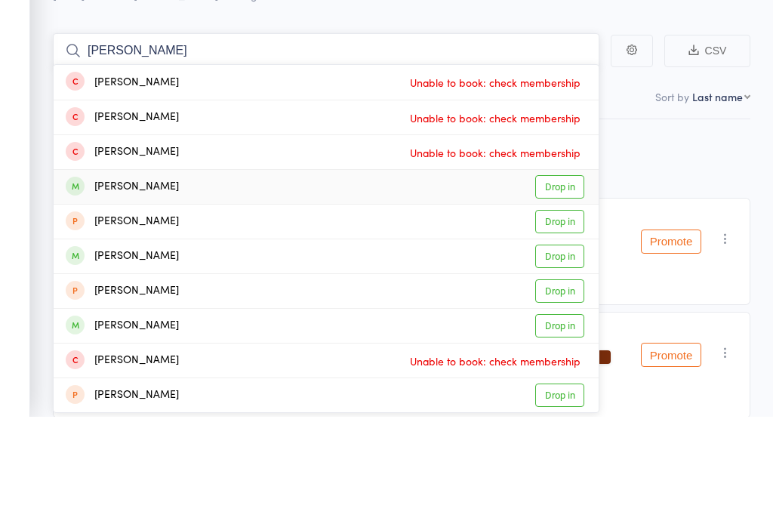
type input "[PERSON_NAME]"
click at [562, 285] on link "Drop in" at bounding box center [559, 296] width 49 height 23
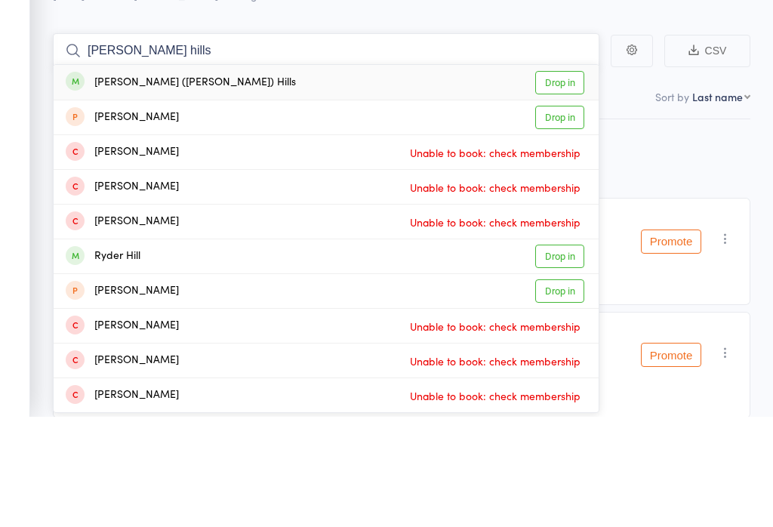
type input "Baley hills"
click at [568, 181] on link "Drop in" at bounding box center [559, 192] width 49 height 23
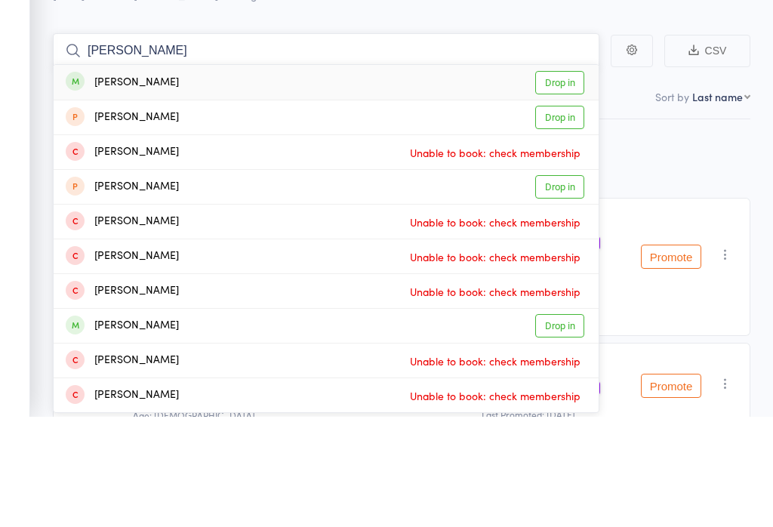
type input "thomas duffet"
click at [561, 181] on link "Drop in" at bounding box center [559, 192] width 49 height 23
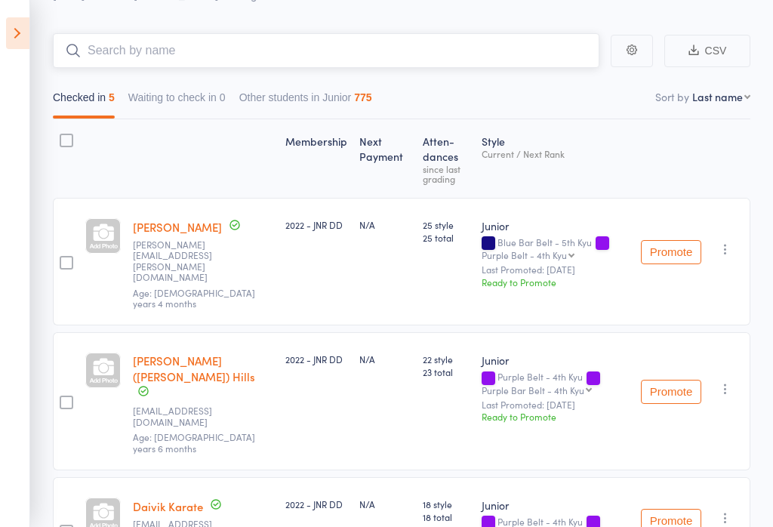
click at [411, 34] on input "search" at bounding box center [326, 50] width 546 height 35
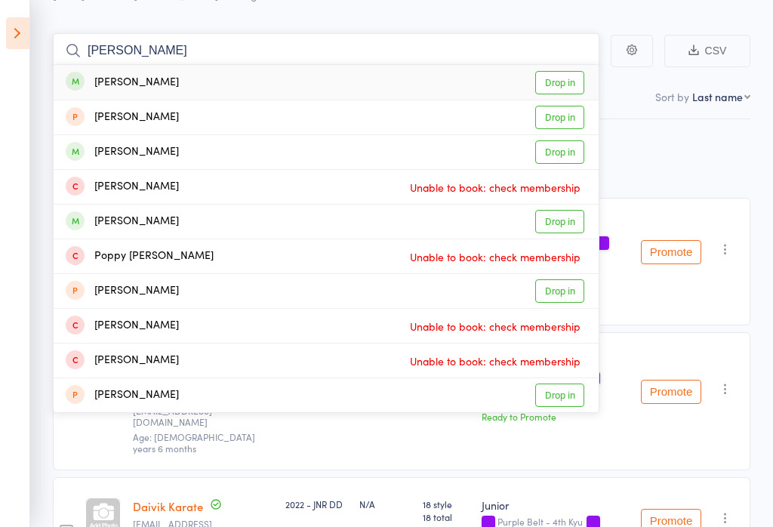
type input "Jaya poot"
click at [568, 84] on link "Drop in" at bounding box center [559, 82] width 49 height 23
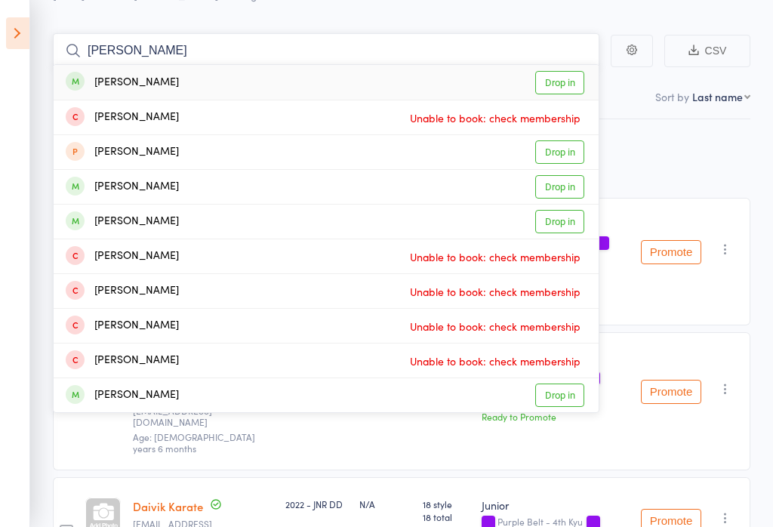
type input "harry bradley"
click at [570, 75] on link "Drop in" at bounding box center [559, 82] width 49 height 23
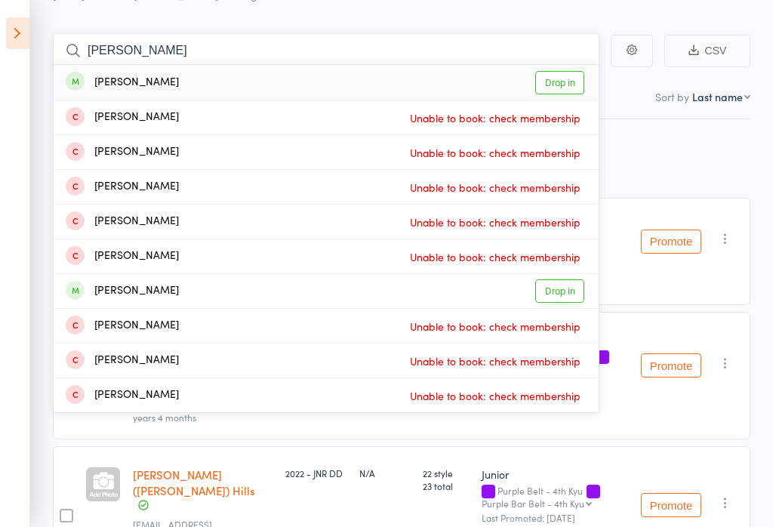
type input "oliver mcdon"
click at [550, 82] on link "Drop in" at bounding box center [559, 82] width 49 height 23
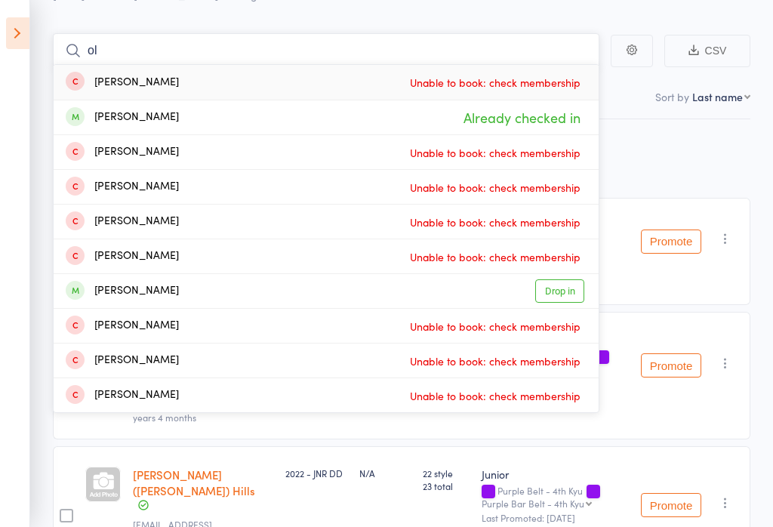
type input "o"
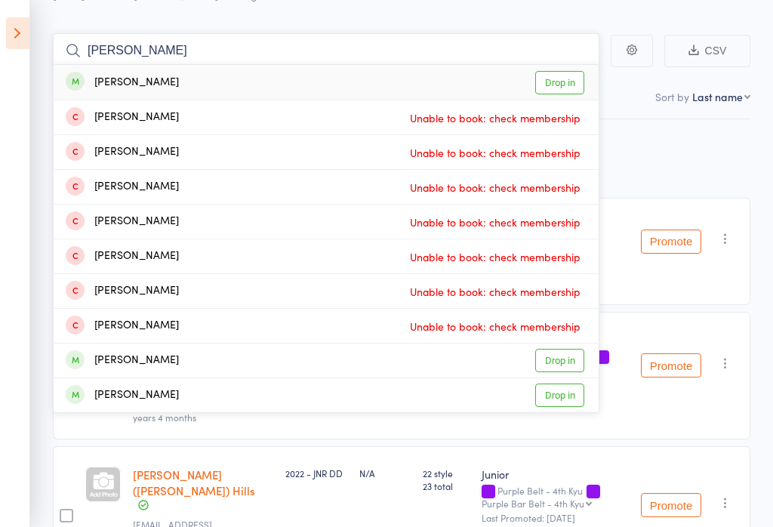
type input "daniel goldin"
click at [556, 90] on link "Drop in" at bounding box center [559, 82] width 49 height 23
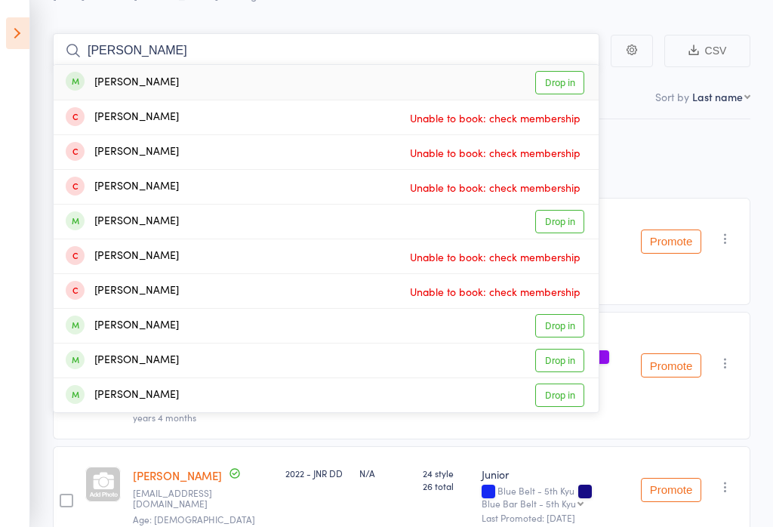
type input "Charlotte wat"
click at [559, 78] on link "Drop in" at bounding box center [559, 82] width 49 height 23
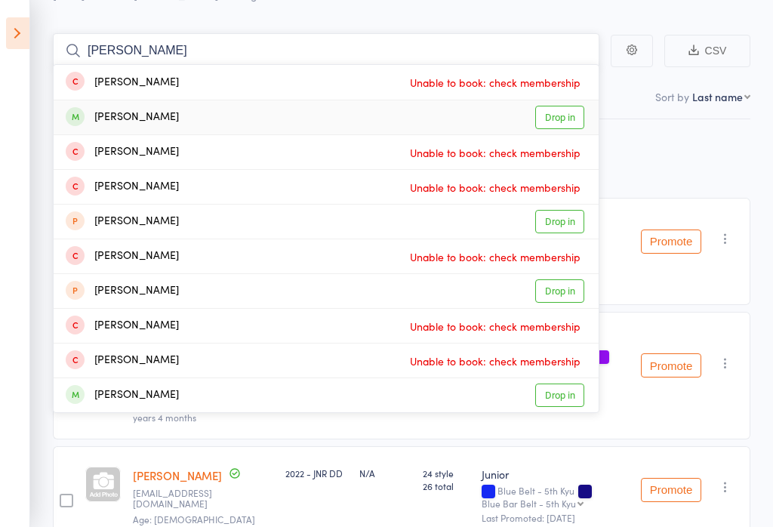
type input "thomas ball"
click at [557, 119] on link "Drop in" at bounding box center [559, 117] width 49 height 23
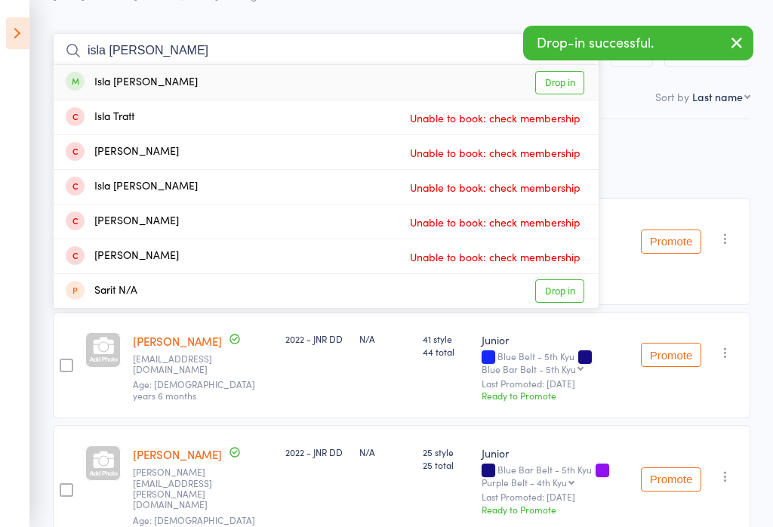
type input "isla sargent"
click at [568, 81] on link "Drop in" at bounding box center [559, 82] width 49 height 23
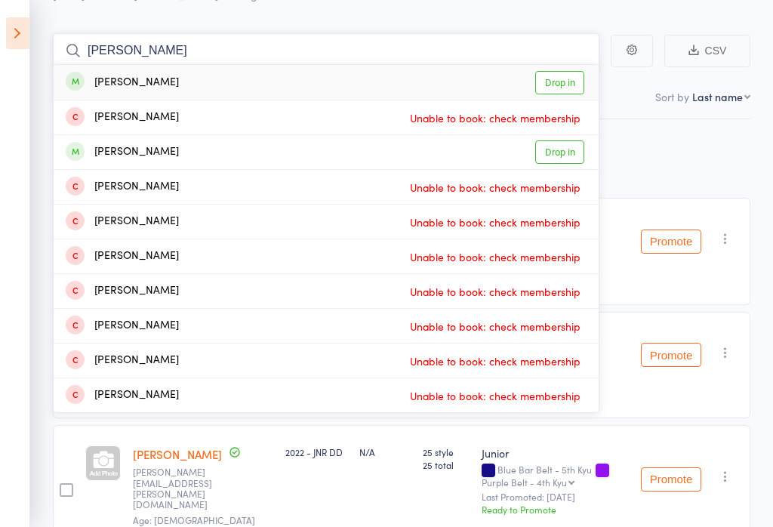
type input "ruby darm"
click at [537, 72] on link "Drop in" at bounding box center [559, 82] width 49 height 23
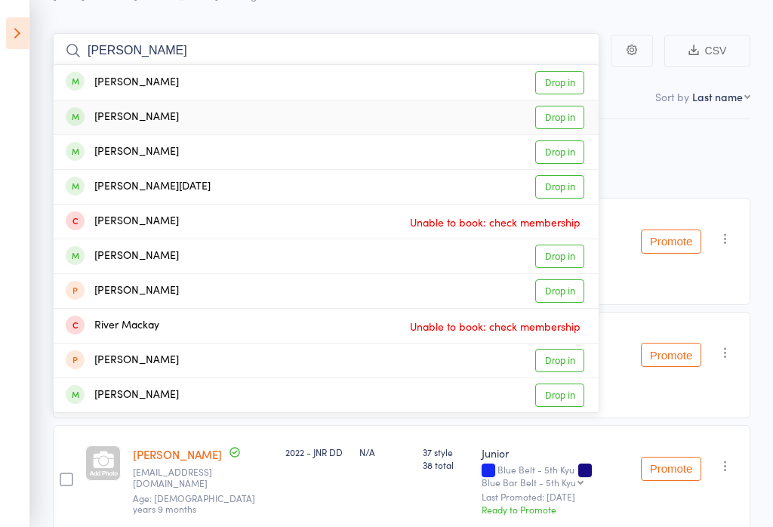
type input "mackenzie"
click at [570, 120] on link "Drop in" at bounding box center [559, 117] width 49 height 23
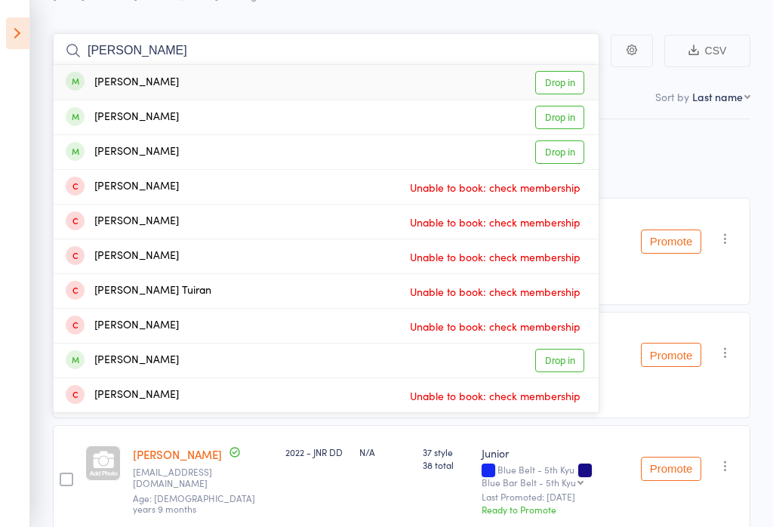
type input "mim riordan"
click at [558, 86] on link "Drop in" at bounding box center [559, 82] width 49 height 23
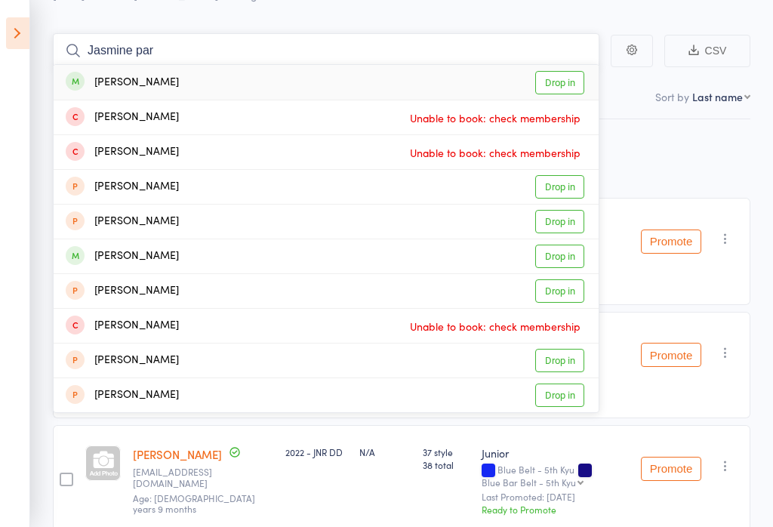
type input "Jasmine par"
click at [562, 73] on link "Drop in" at bounding box center [559, 82] width 49 height 23
type input "neil par"
click at [559, 88] on link "Drop in" at bounding box center [559, 82] width 49 height 23
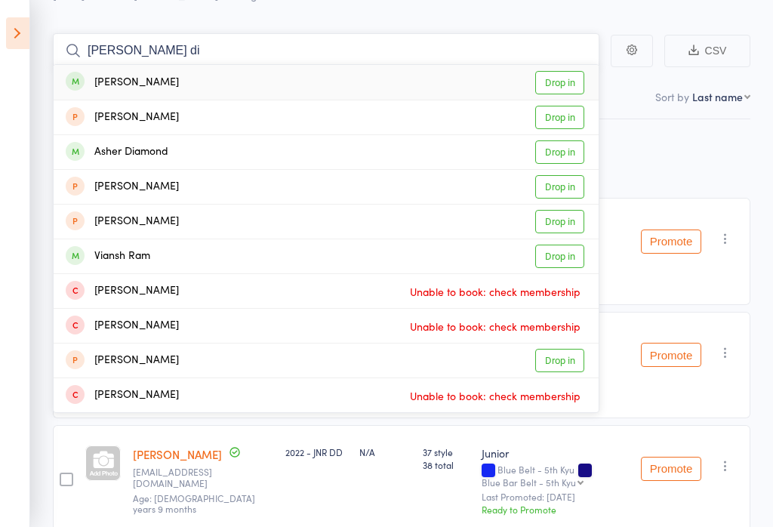
type input "ramona di"
click at [564, 85] on link "Drop in" at bounding box center [559, 82] width 49 height 23
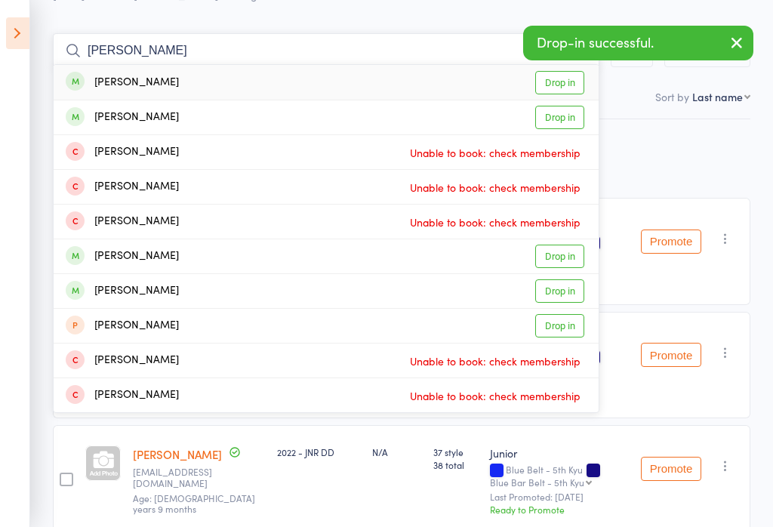
type input "Jack ascott"
click at [561, 81] on link "Drop in" at bounding box center [559, 82] width 49 height 23
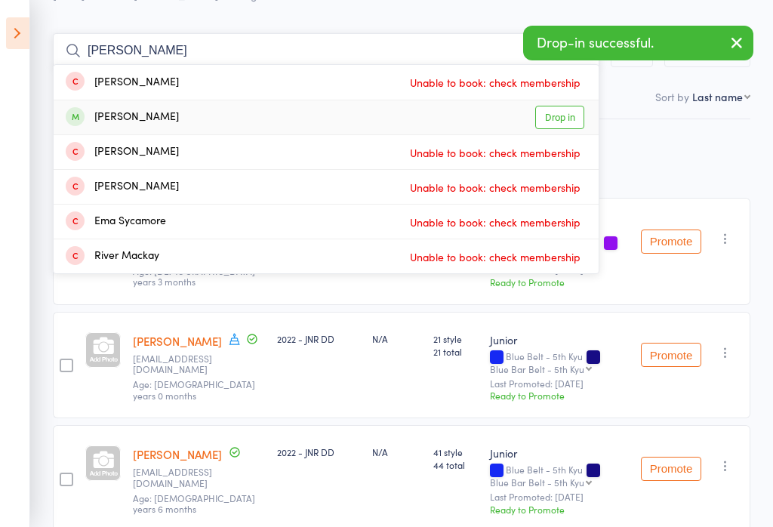
type input "elema riv"
click at [563, 122] on link "Drop in" at bounding box center [559, 117] width 49 height 23
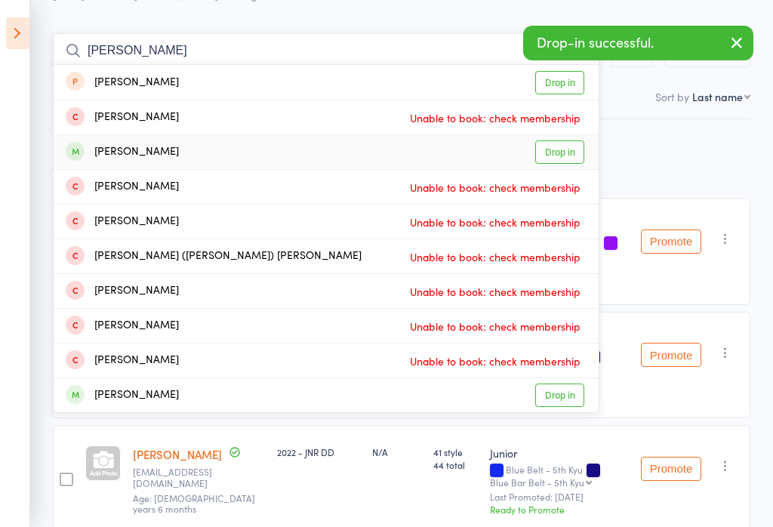
type input "ariella"
click at [558, 148] on link "Drop in" at bounding box center [559, 151] width 49 height 23
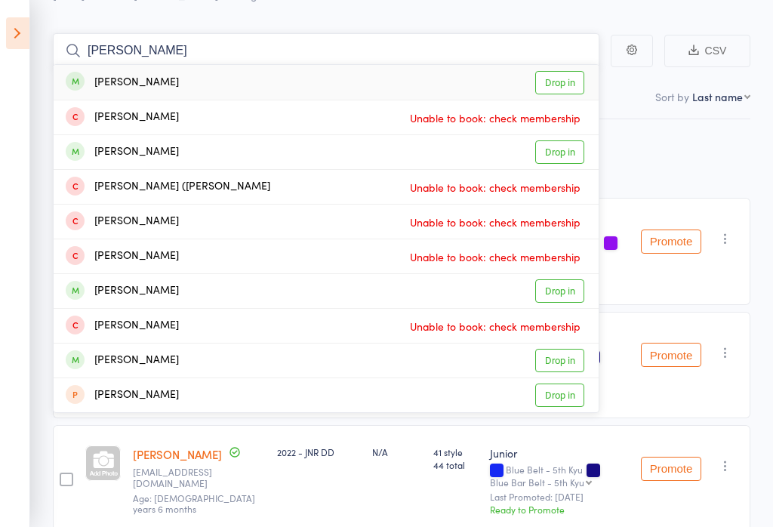
type input "Isabella hea"
click at [554, 79] on link "Drop in" at bounding box center [559, 82] width 49 height 23
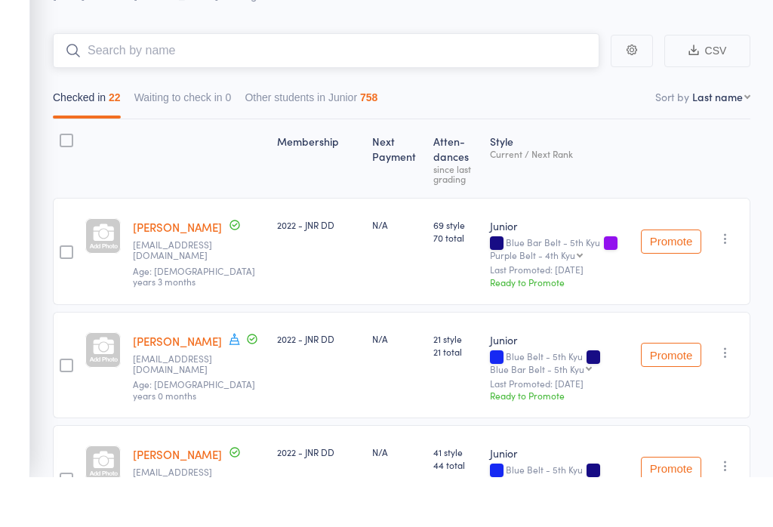
scroll to position [0, 0]
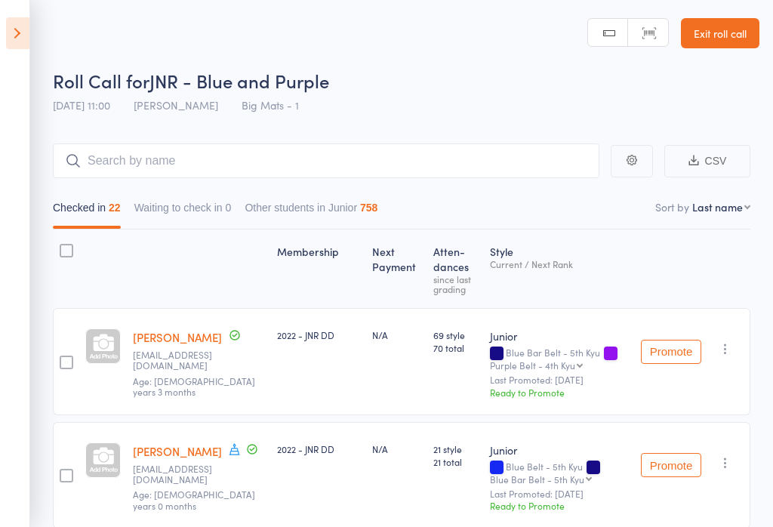
click at [701, 22] on link "Exit roll call" at bounding box center [720, 33] width 79 height 30
